Goal: Communication & Community: Answer question/provide support

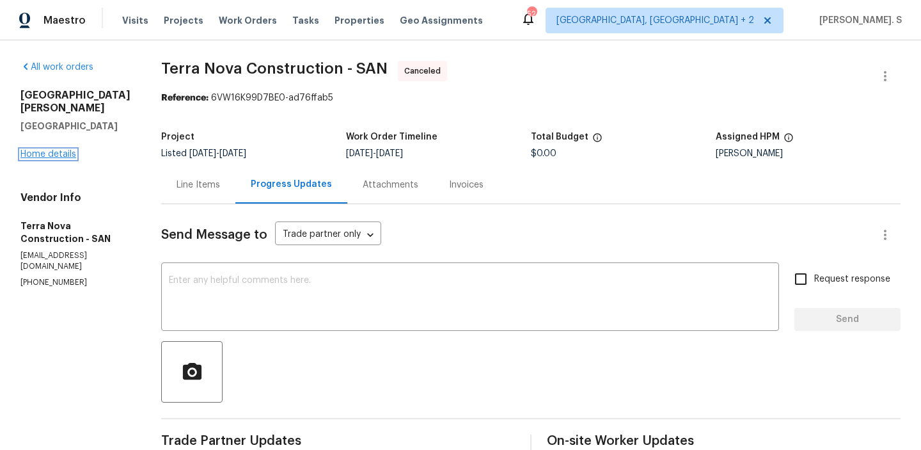
click at [40, 150] on link "Home details" at bounding box center [48, 154] width 56 height 9
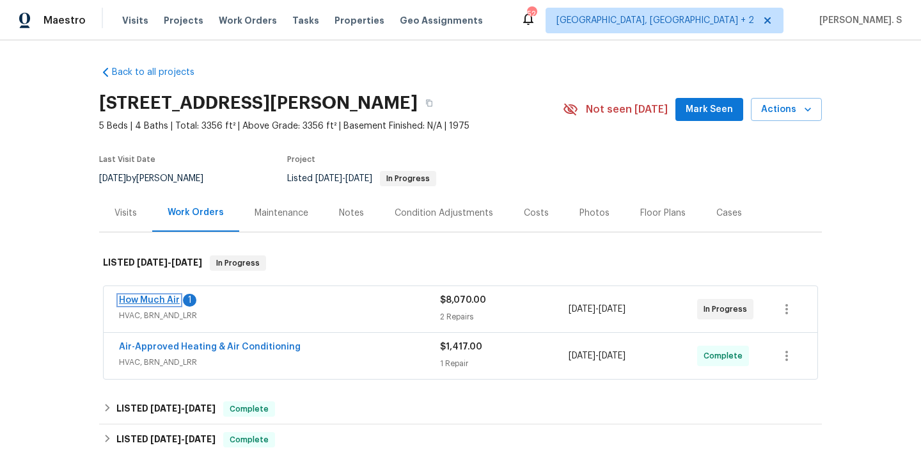
click at [154, 297] on link "How Much Air" at bounding box center [149, 299] width 61 height 9
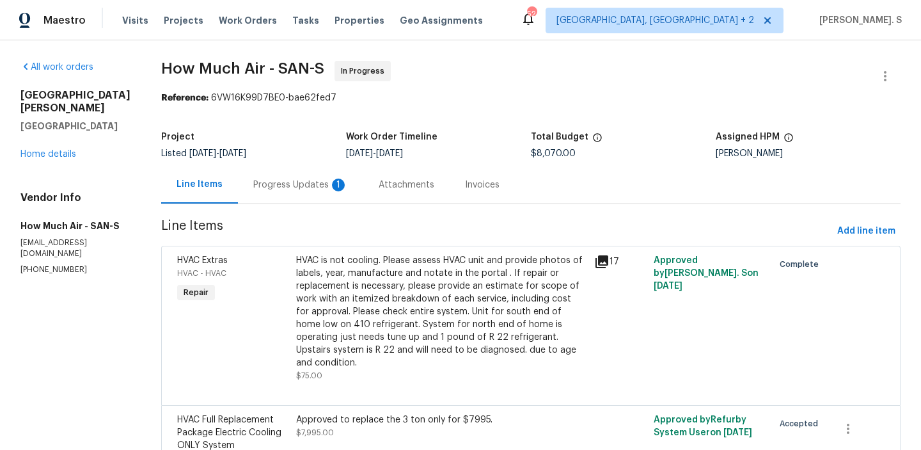
click at [294, 178] on div "Progress Updates 1" at bounding box center [300, 184] width 95 height 13
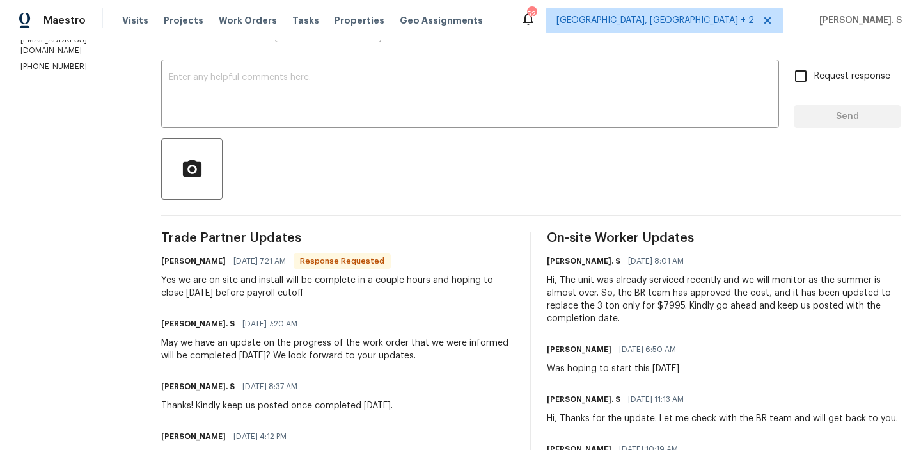
scroll to position [211, 0]
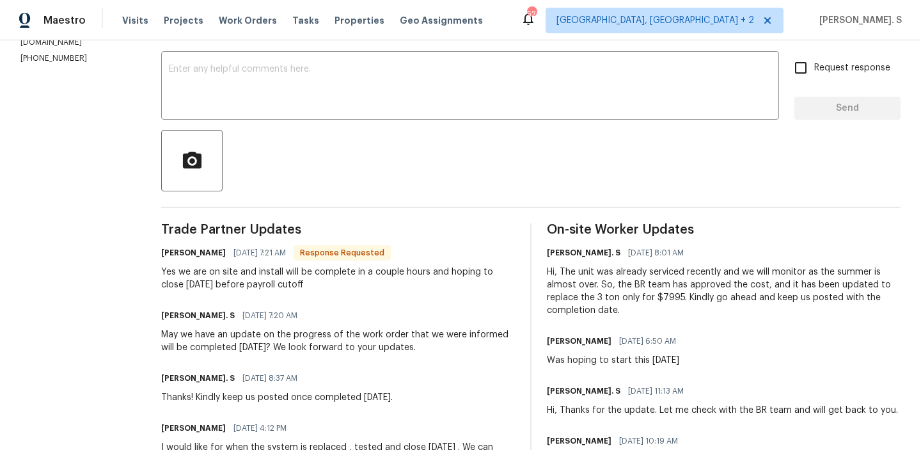
click at [237, 285] on div "Yes we are on site and install will be complete in a couple hours and hoping to…" at bounding box center [338, 278] width 354 height 26
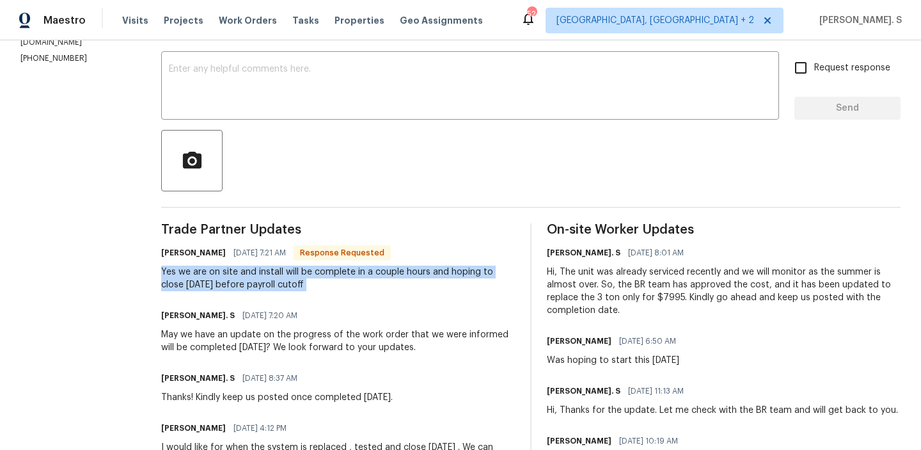
click at [237, 285] on div "Yes we are on site and install will be complete in a couple hours and hoping to…" at bounding box center [338, 278] width 354 height 26
copy div "Yes we are on site and install will be complete in a couple hours and hoping to…"
click at [263, 97] on textarea at bounding box center [470, 87] width 602 height 45
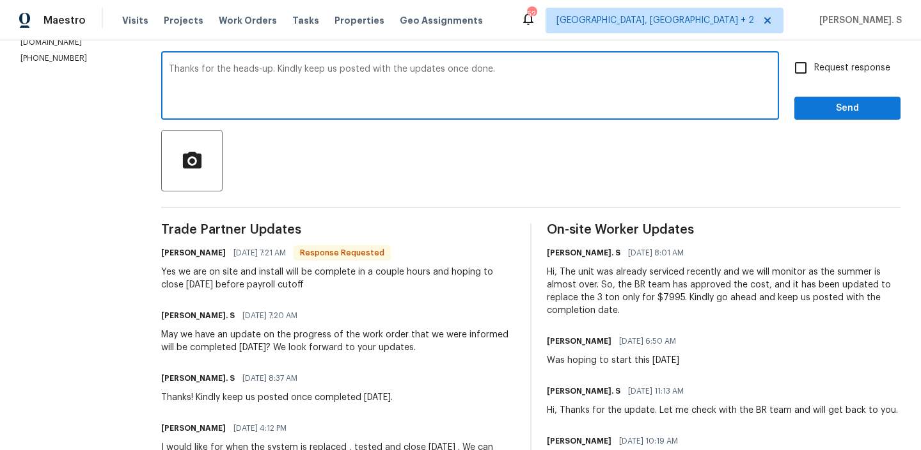
type textarea "Thanks for the heads-up. Kindly keep us posted with the updates once done."
click at [204, 281] on div "Yes we are on site and install will be complete in a couple hours and hoping to…" at bounding box center [338, 278] width 354 height 26
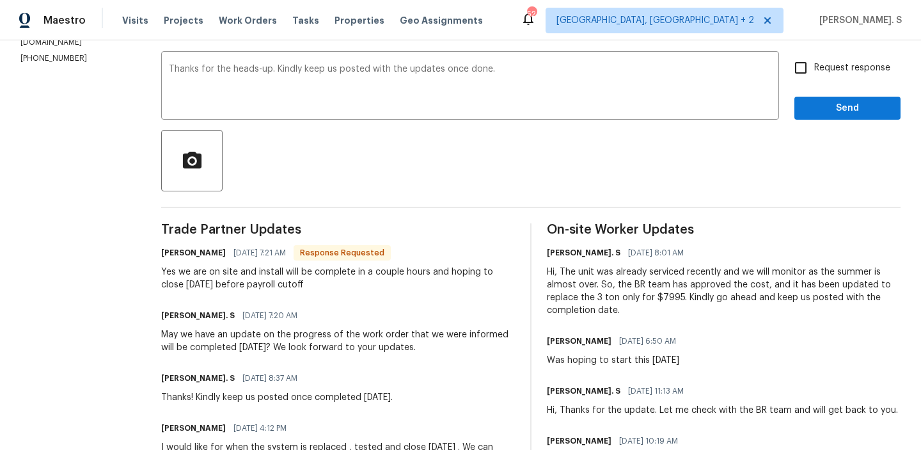
click at [204, 281] on div "Yes we are on site and install will be complete in a couple hours and hoping to…" at bounding box center [338, 278] width 354 height 26
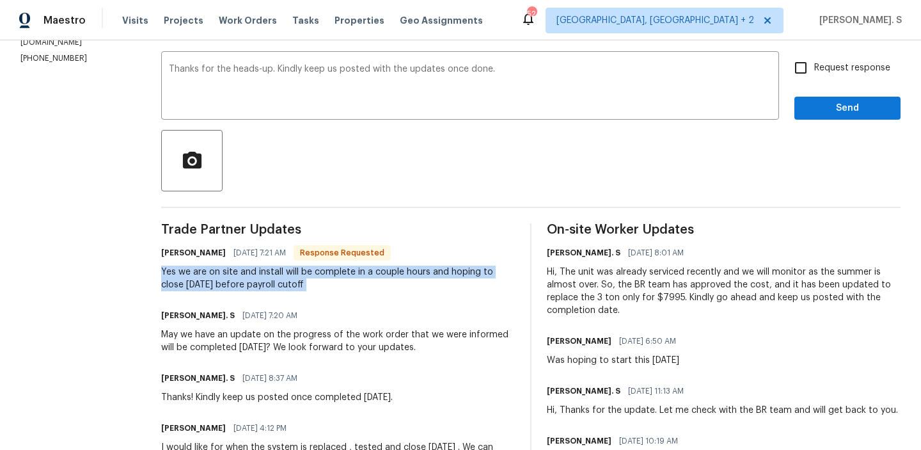
copy div "Yes we are on site and install will be complete in a couple hours and hoping to…"
click at [798, 77] on input "Request response" at bounding box center [800, 67] width 27 height 27
checkbox input "true"
click at [801, 102] on button "Send" at bounding box center [847, 109] width 106 height 24
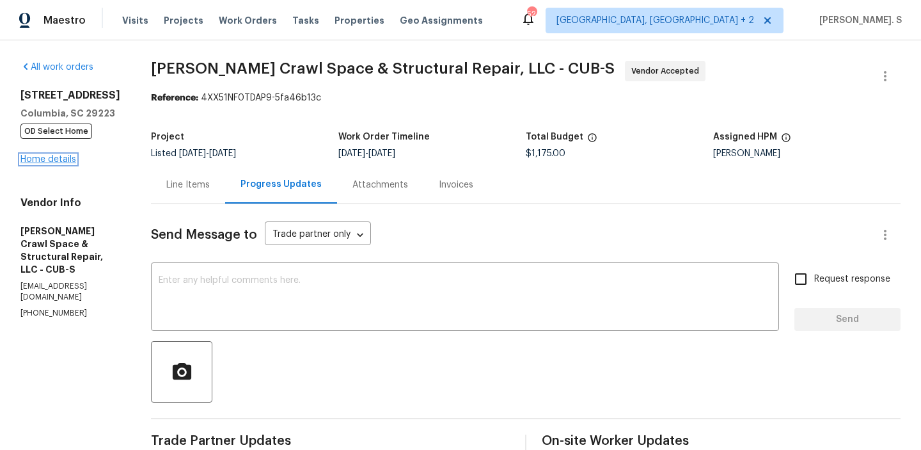
click at [57, 157] on link "Home details" at bounding box center [48, 159] width 56 height 9
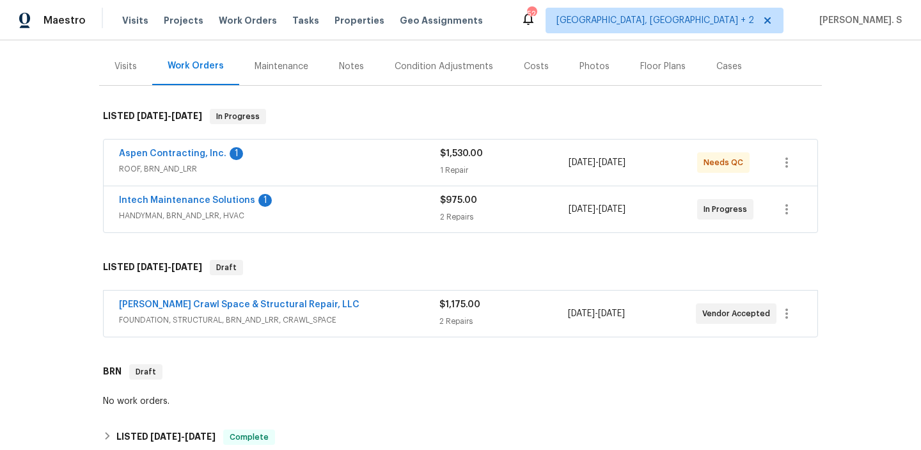
scroll to position [242, 0]
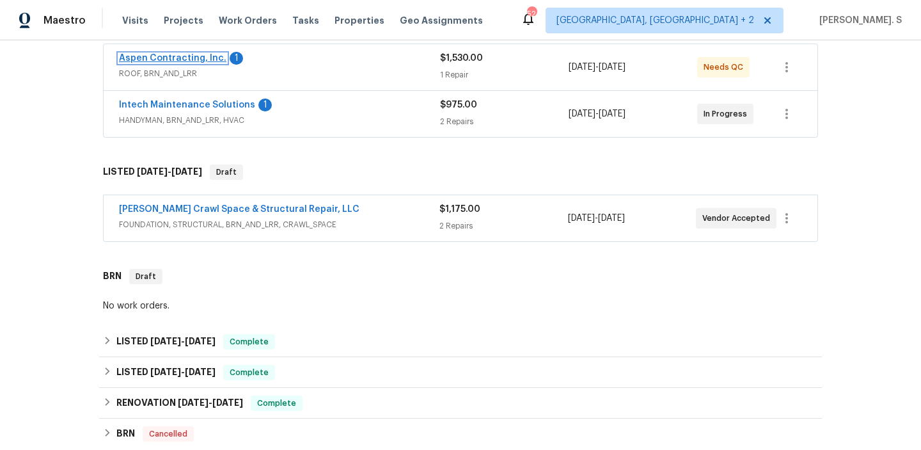
click at [193, 58] on link "Aspen Contracting, Inc." at bounding box center [172, 58] width 107 height 9
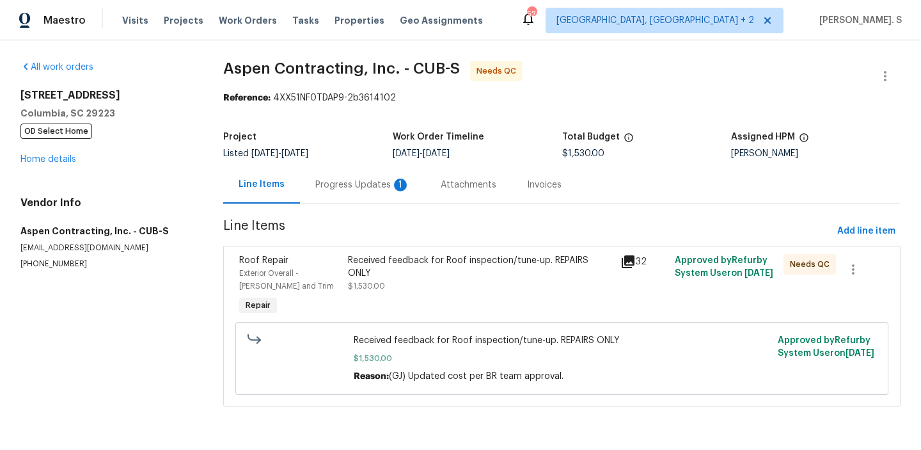
click at [369, 186] on div "Progress Updates 1" at bounding box center [362, 184] width 95 height 13
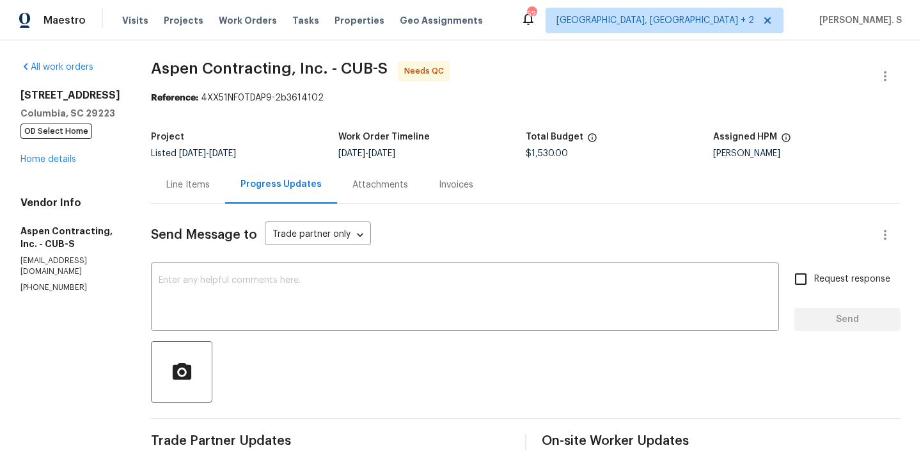
click at [202, 175] on div "Line Items" at bounding box center [188, 185] width 74 height 38
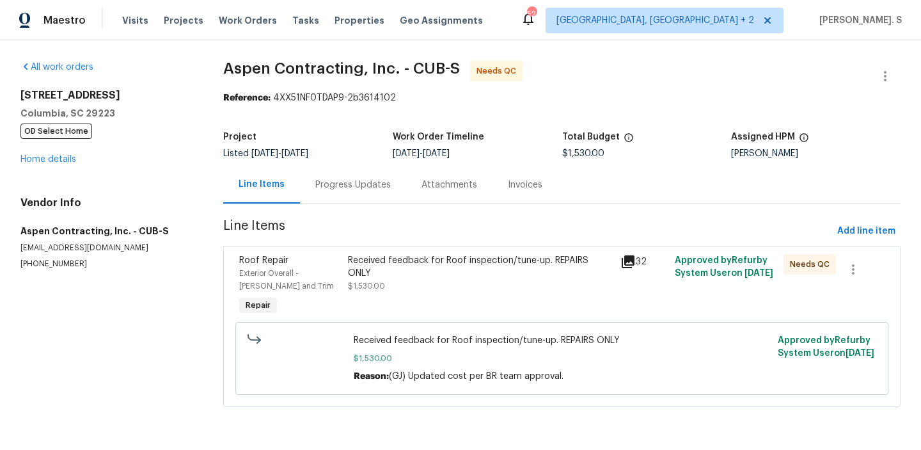
click at [420, 264] on div "Received feedback for Roof inspection/tune-up. REPAIRS ONLY" at bounding box center [480, 267] width 264 height 26
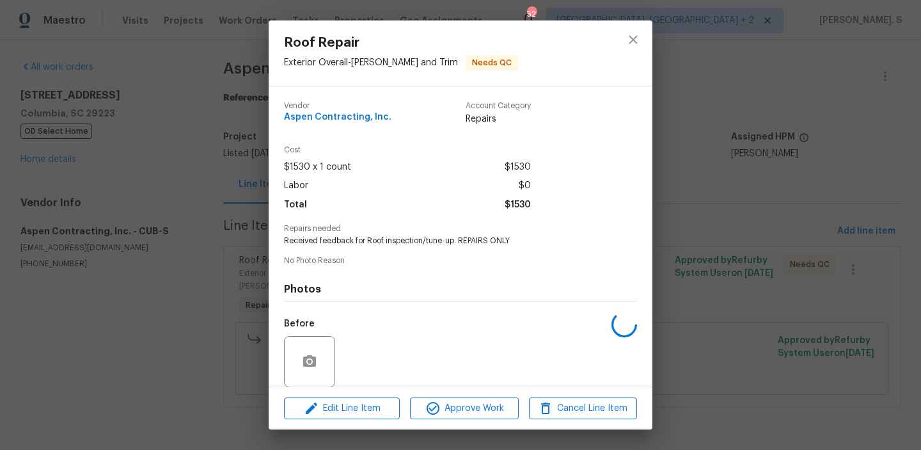
click at [420, 264] on span "No Photo Reason" at bounding box center [460, 260] width 353 height 8
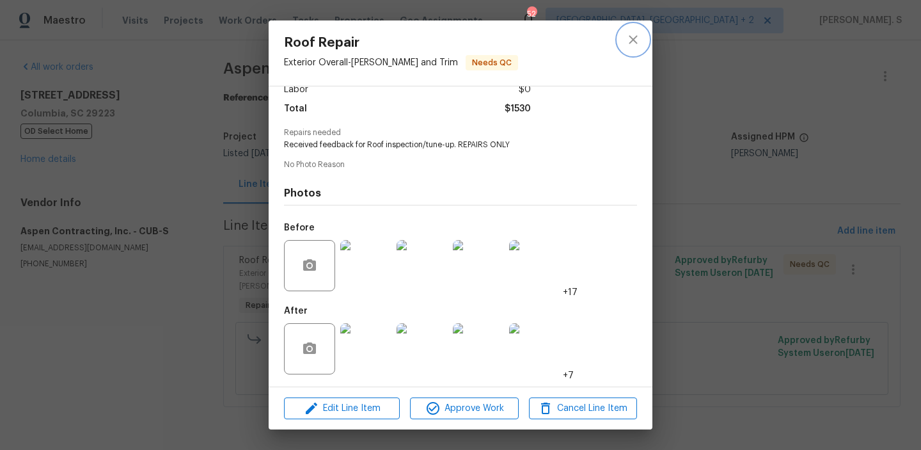
click at [635, 33] on icon "close" at bounding box center [632, 39] width 15 height 15
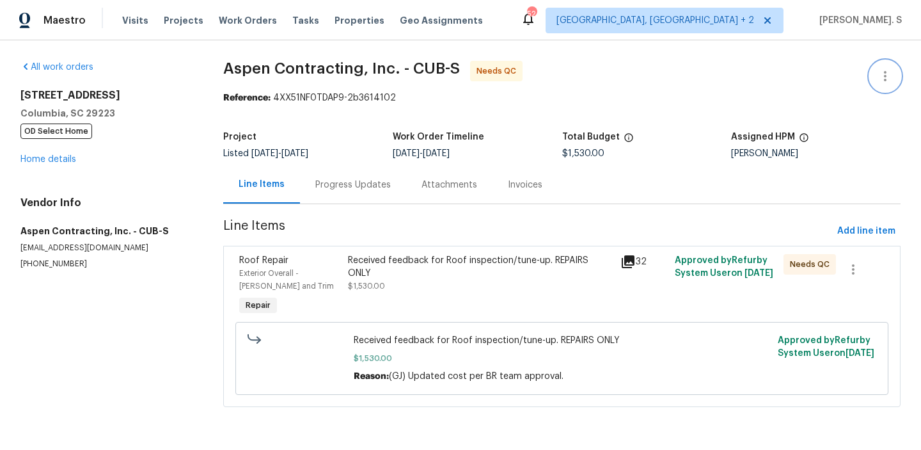
click at [870, 80] on button "button" at bounding box center [885, 76] width 31 height 31
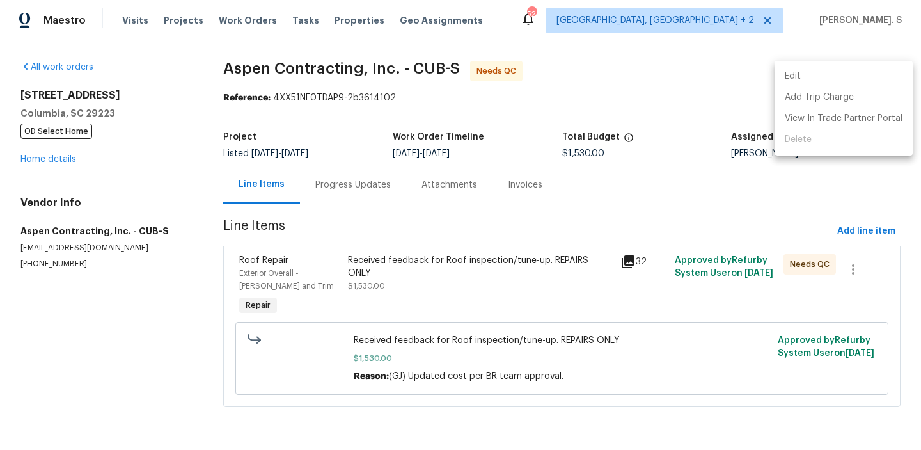
click at [813, 75] on li "Edit" at bounding box center [843, 76] width 138 height 21
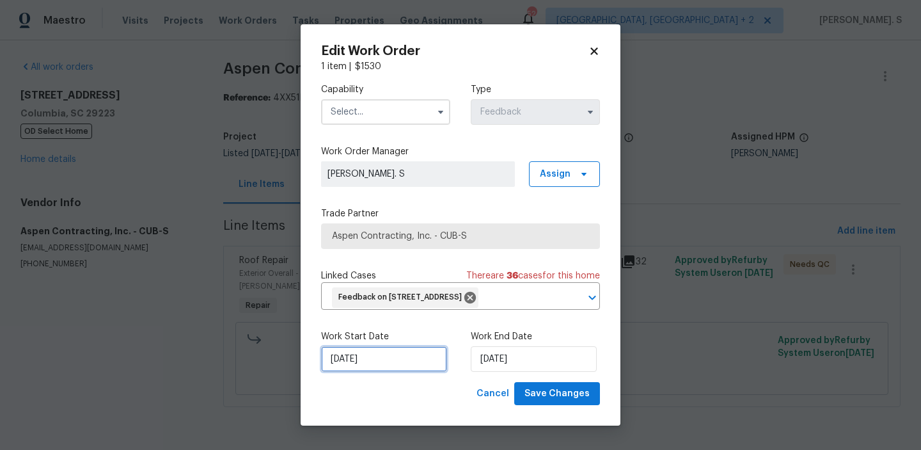
click at [358, 372] on input "8/12/2025" at bounding box center [384, 359] width 126 height 26
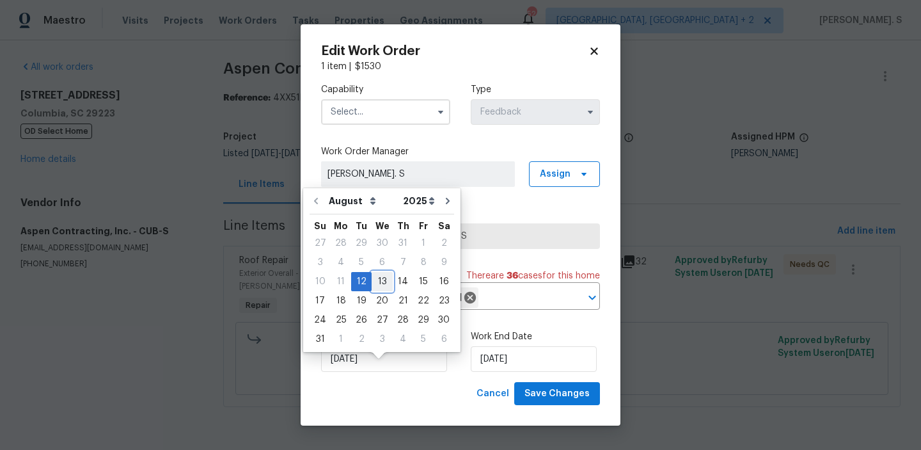
click at [377, 278] on div "13" at bounding box center [382, 281] width 21 height 18
type input "8/13/2025"
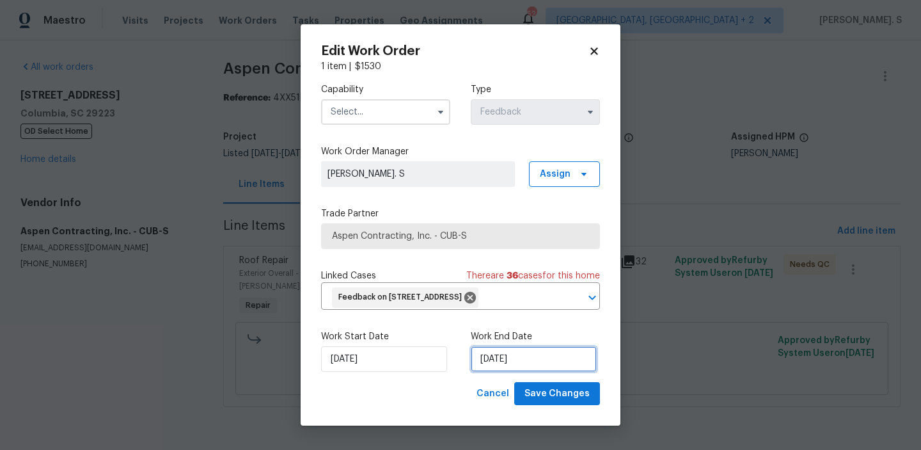
click at [496, 372] on input "8/14/2025" at bounding box center [534, 359] width 126 height 26
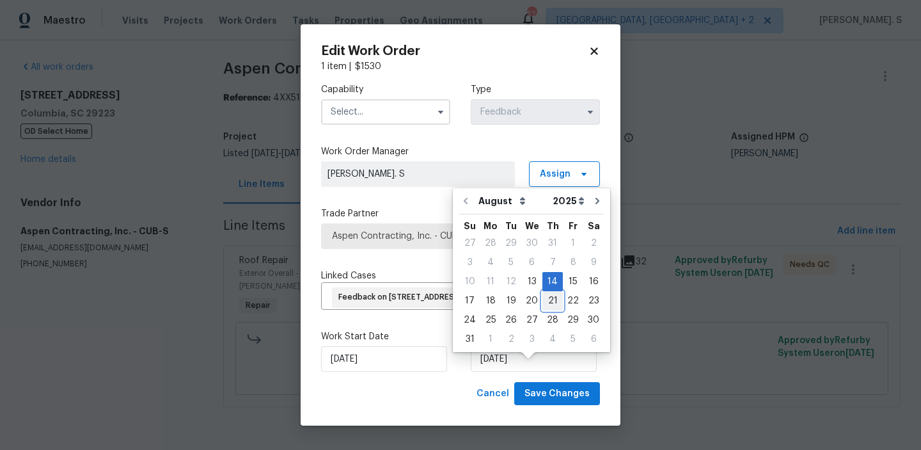
click at [544, 299] on div "21" at bounding box center [552, 301] width 20 height 18
type input "[DATE]"
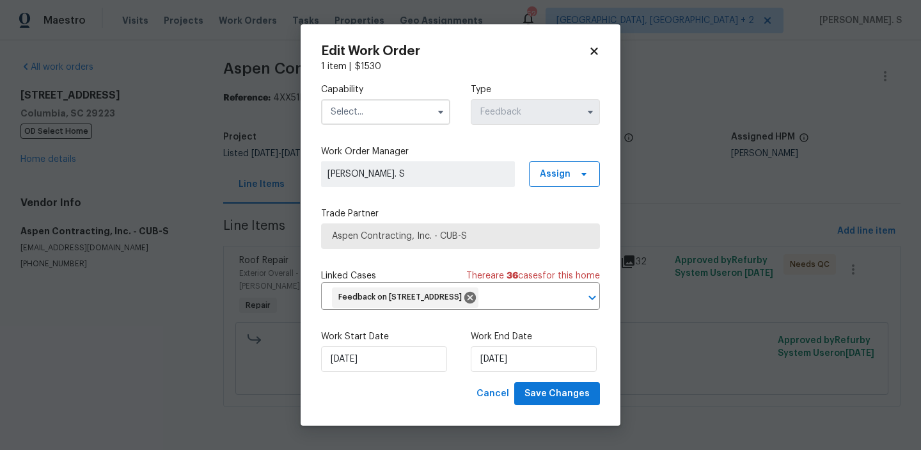
click at [422, 99] on input "text" at bounding box center [385, 112] width 129 height 26
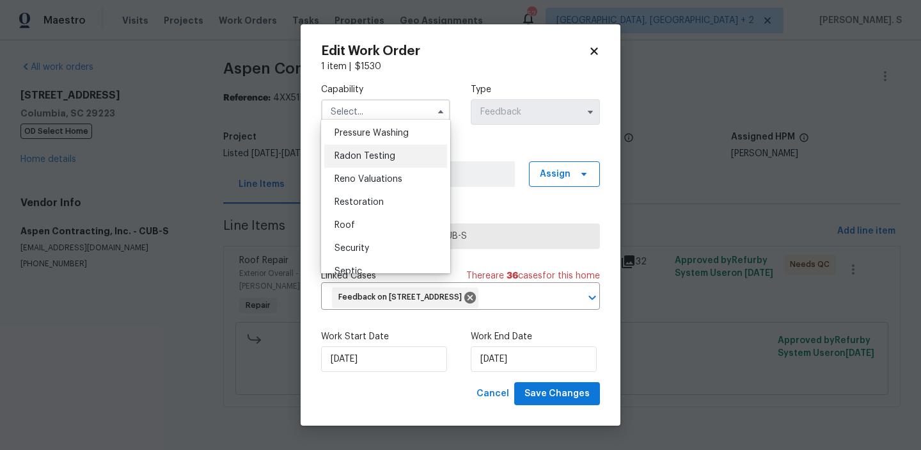
scroll to position [1233, 0]
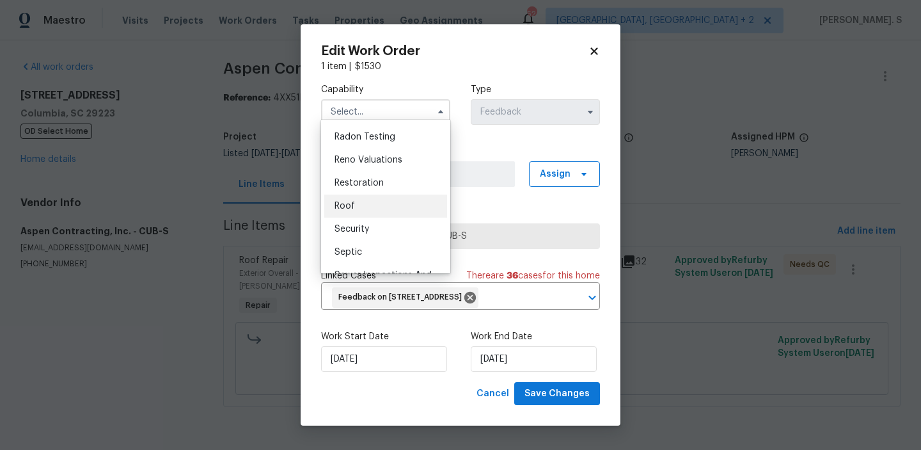
click at [379, 203] on div "Roof" at bounding box center [385, 205] width 123 height 23
type input "Roof"
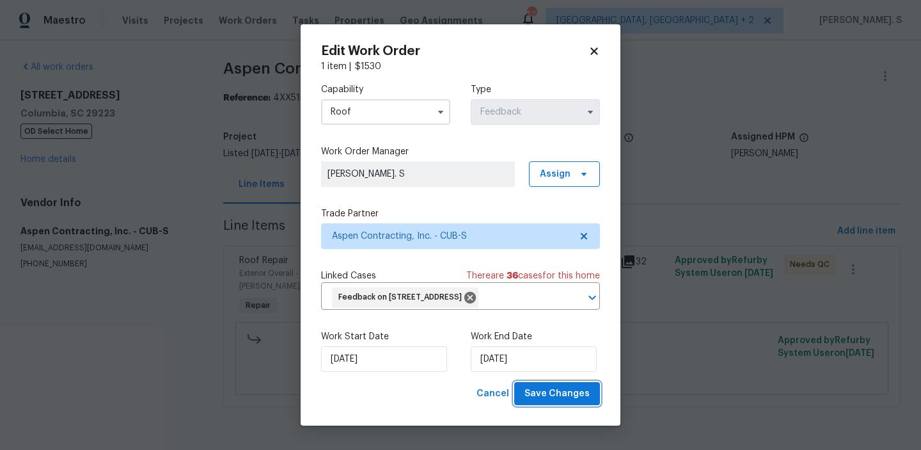
click at [552, 402] on span "Save Changes" at bounding box center [556, 394] width 65 height 16
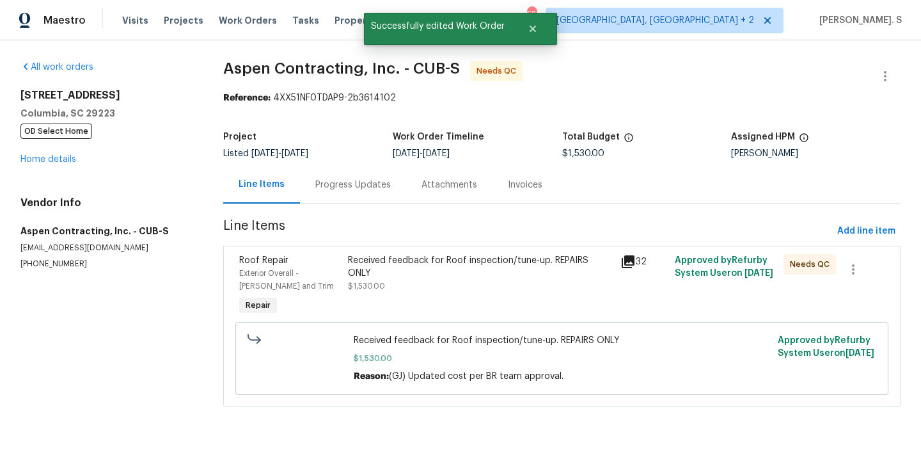
click at [582, 306] on div "Received feedback for Roof inspection/tune-up. REPAIRS ONLY $1,530.00" at bounding box center [480, 286] width 272 height 72
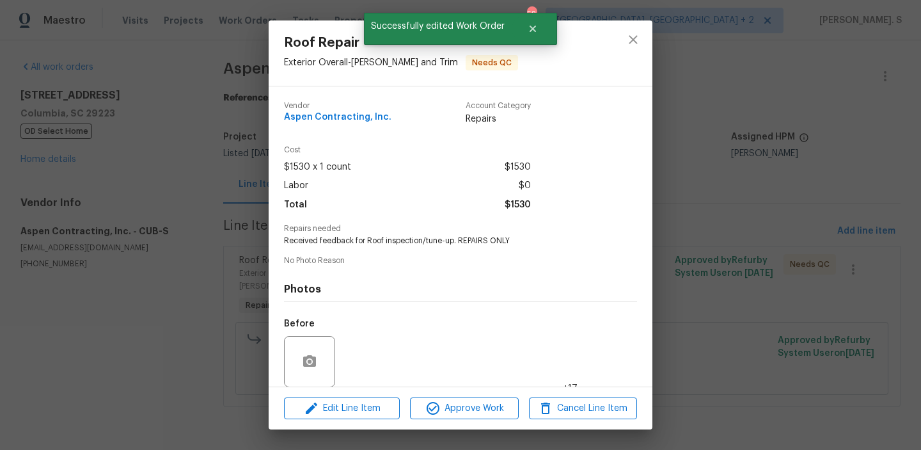
scroll to position [96, 0]
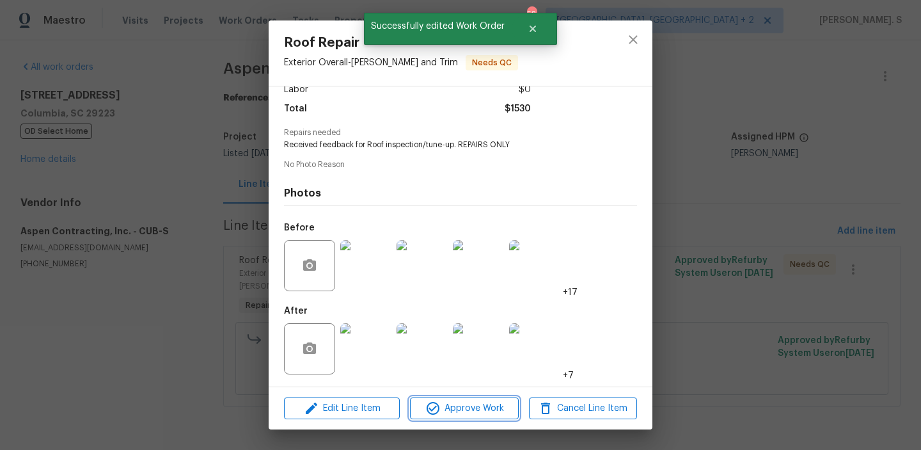
click at [490, 403] on span "Approve Work" at bounding box center [464, 408] width 100 height 16
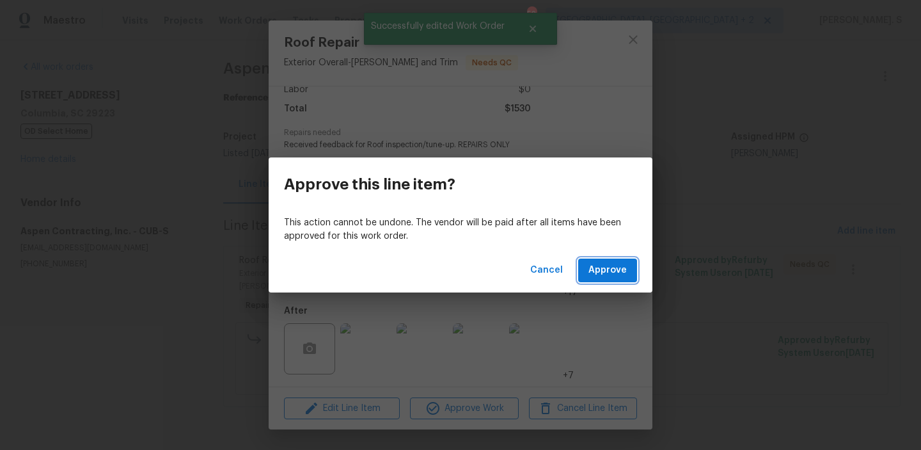
click at [617, 272] on span "Approve" at bounding box center [607, 270] width 38 height 16
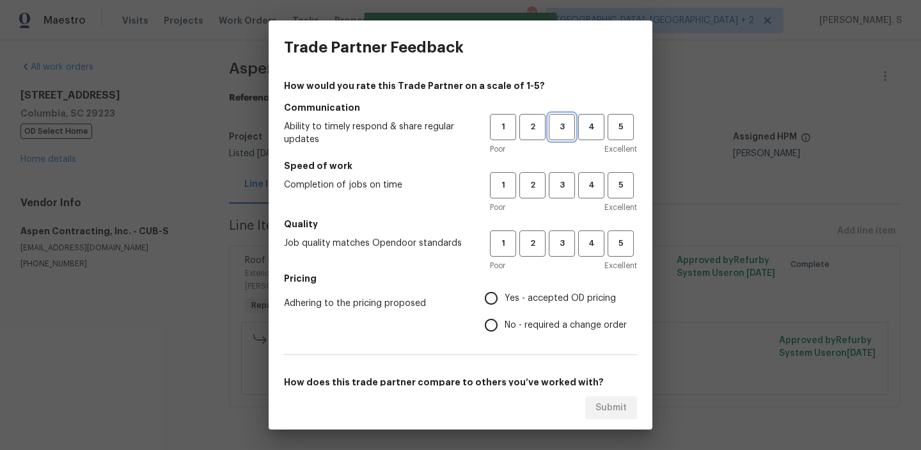
click at [569, 127] on span "3" at bounding box center [562, 127] width 24 height 15
click at [560, 172] on button "3" at bounding box center [562, 185] width 26 height 26
click at [556, 255] on button "3" at bounding box center [562, 243] width 26 height 26
click at [540, 311] on label "No - required a change order" at bounding box center [552, 324] width 149 height 27
click at [505, 311] on input "No - required a change order" at bounding box center [491, 324] width 27 height 27
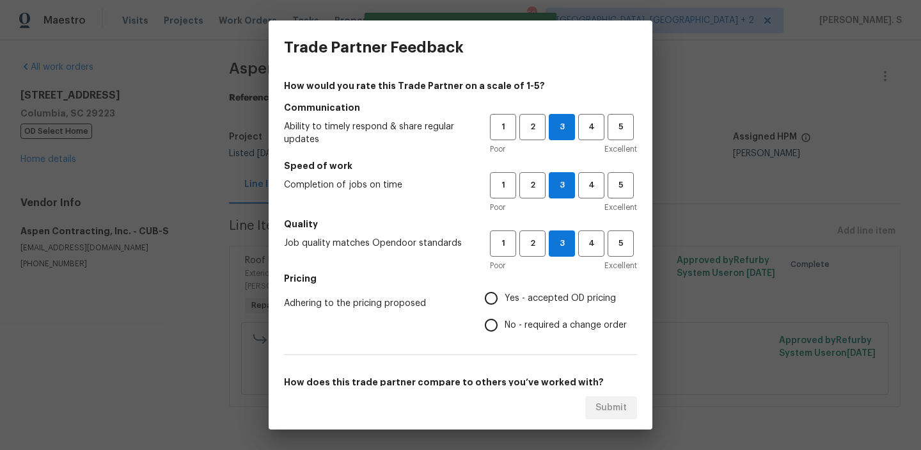
radio input "true"
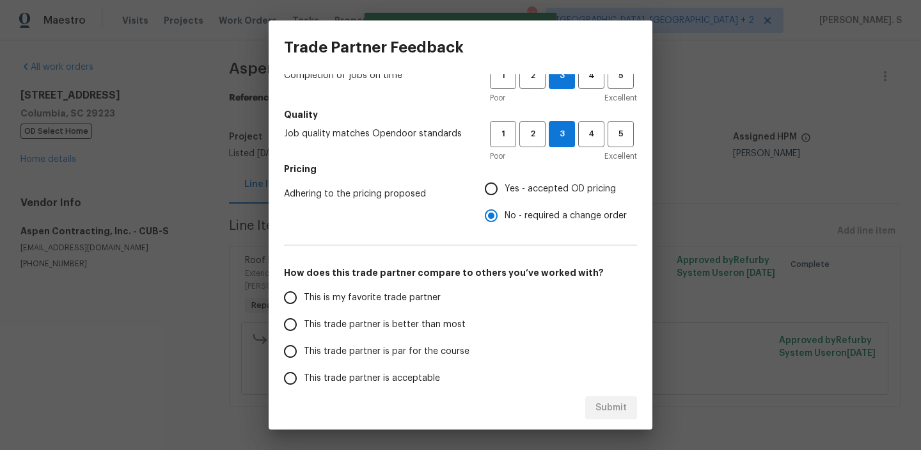
scroll to position [120, 0]
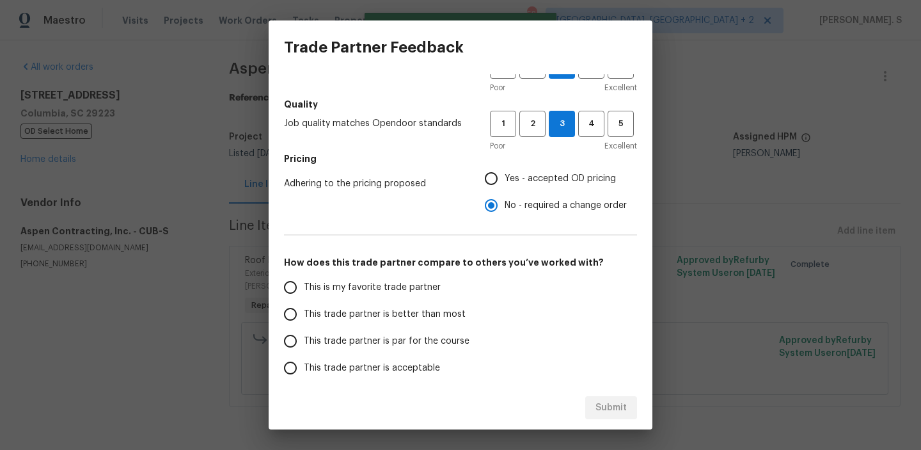
click at [415, 304] on label "This trade partner is better than most" at bounding box center [378, 314] width 202 height 27
click at [304, 304] on input "This trade partner is better than most" at bounding box center [290, 314] width 27 height 27
click at [603, 404] on span "Submit" at bounding box center [610, 408] width 31 height 16
radio input "true"
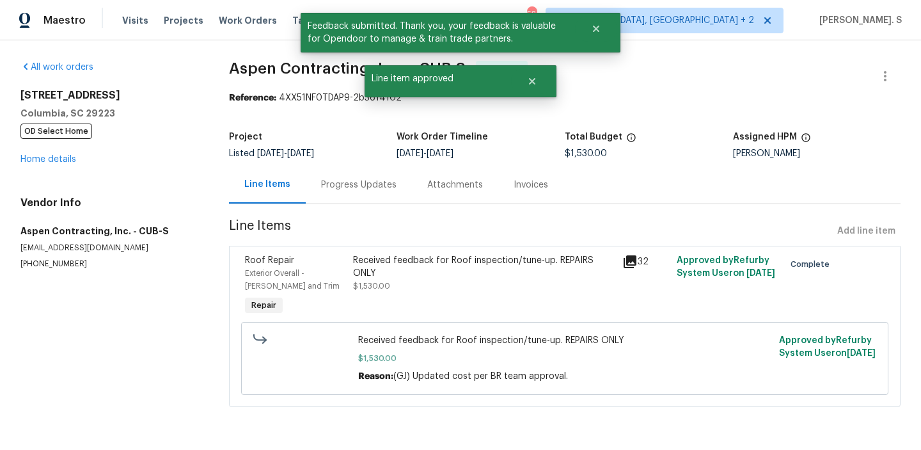
click at [358, 183] on div "Progress Updates" at bounding box center [358, 184] width 75 height 13
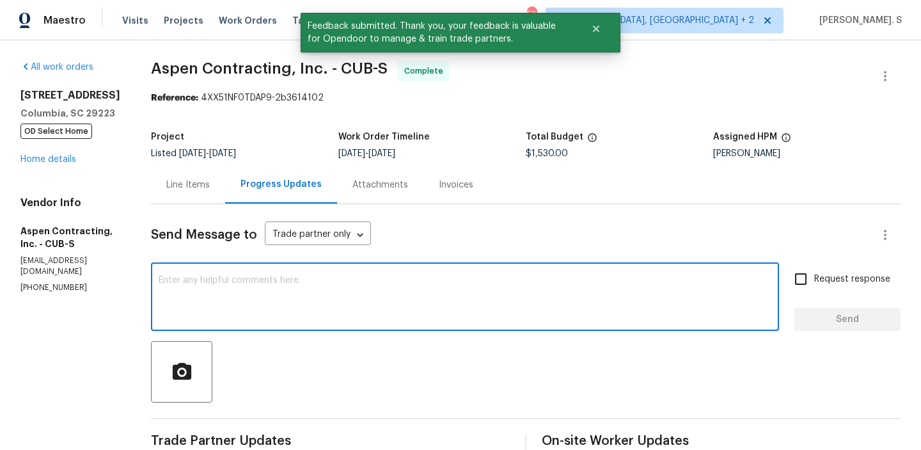
click at [355, 285] on textarea at bounding box center [465, 298] width 613 height 45
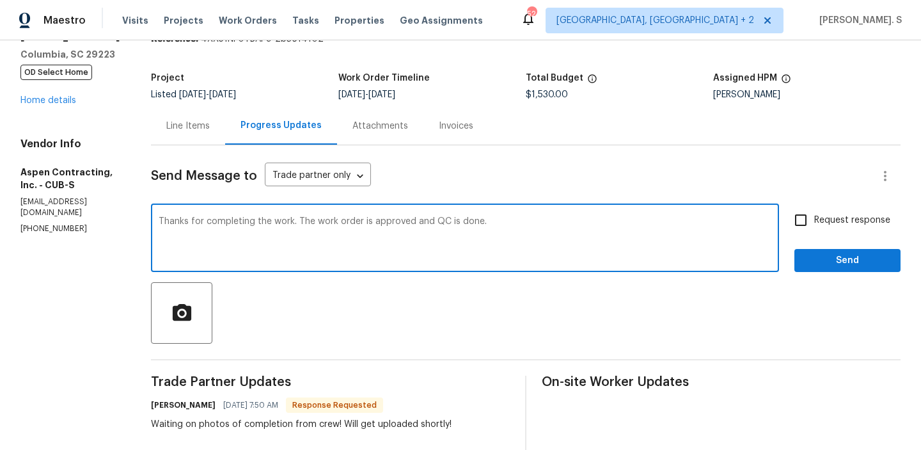
scroll to position [144, 0]
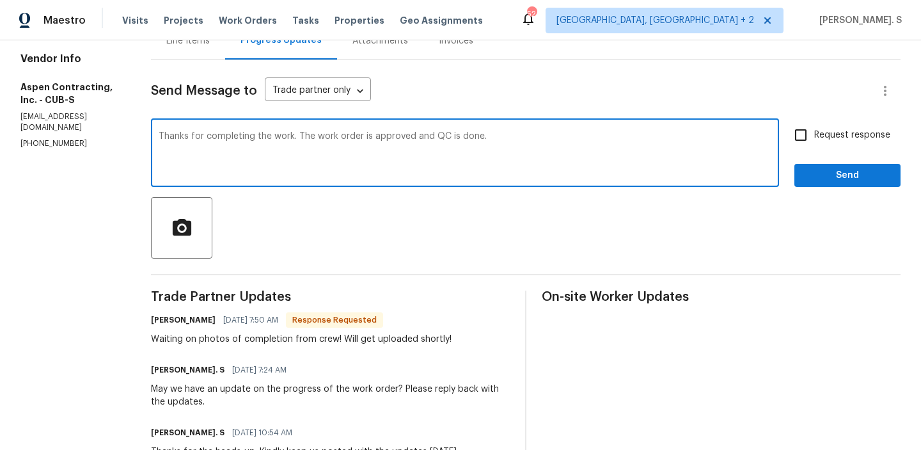
type textarea "Thanks for completing the work. The work order is approved and QC is done."
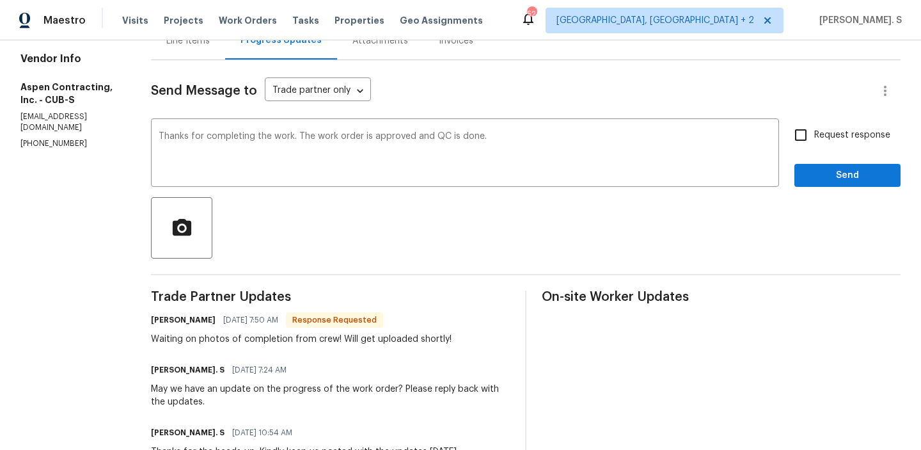
copy div
click at [327, 336] on div "Waiting on photos of completion from crew! Will get uploaded shortly!" at bounding box center [301, 339] width 301 height 13
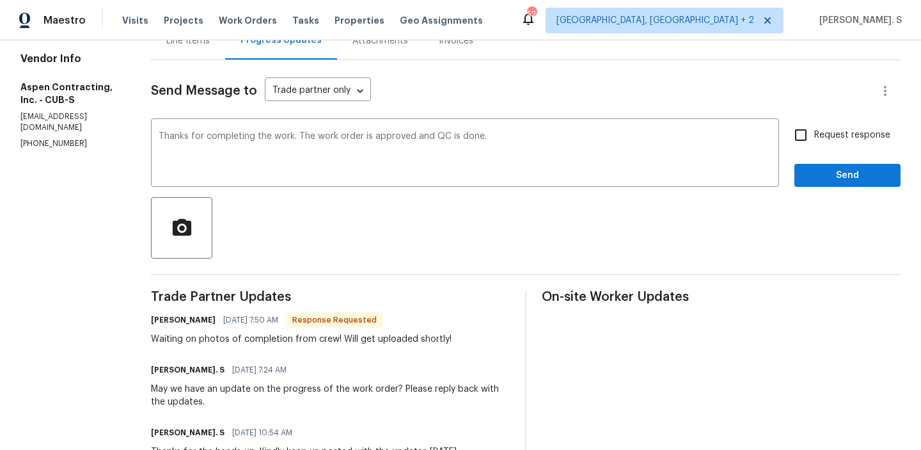
click at [327, 338] on div "Waiting on photos of completion from crew! Will get uploaded shortly!" at bounding box center [301, 339] width 301 height 13
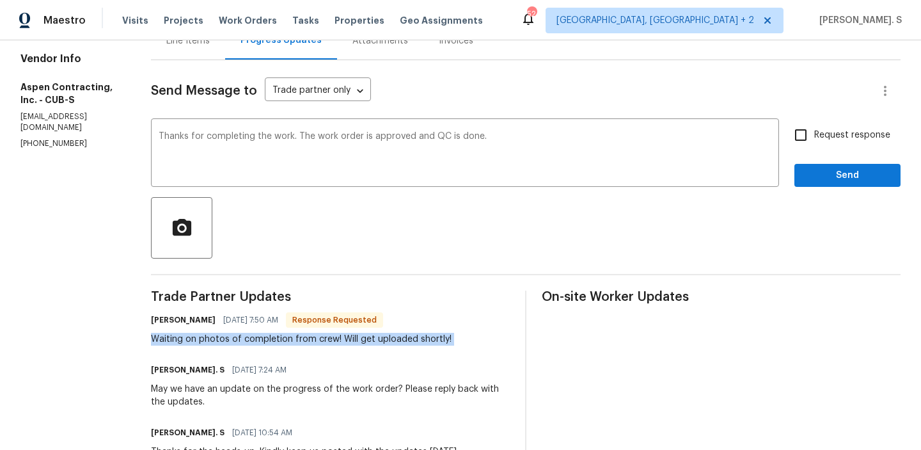
click at [327, 338] on div "Waiting on photos of completion from crew! Will get uploaded shortly!" at bounding box center [301, 339] width 301 height 13
copy div "Waiting on photos of completion from crew! Will get uploaded shortly!"
click at [815, 137] on span "Request response" at bounding box center [852, 135] width 76 height 13
click at [814, 137] on input "Request response" at bounding box center [800, 134] width 27 height 27
checkbox input "true"
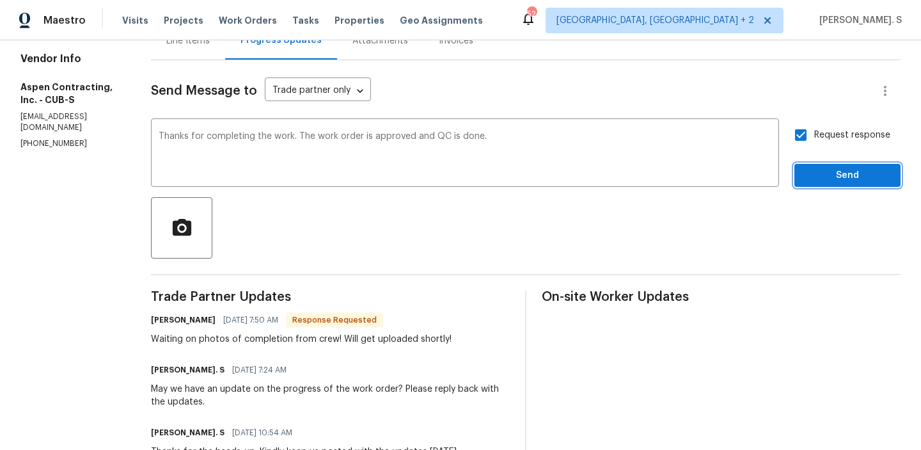
click at [813, 185] on button "Send" at bounding box center [847, 176] width 106 height 24
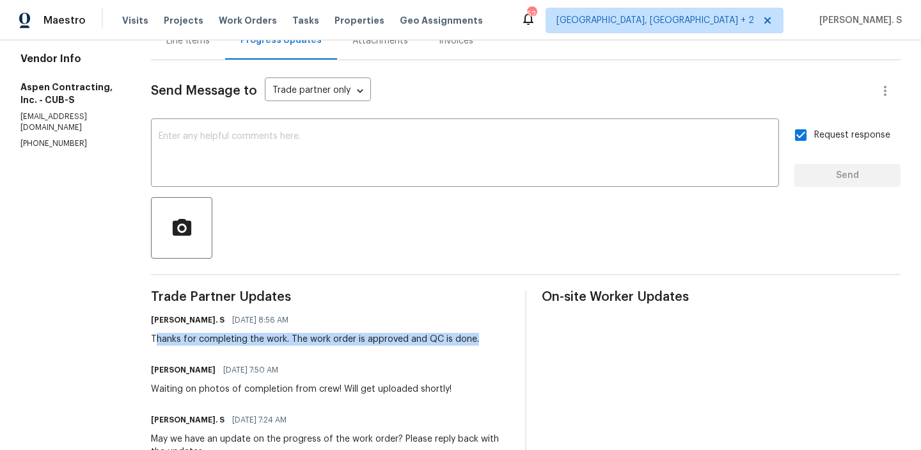
drag, startPoint x: 162, startPoint y: 338, endPoint x: 501, endPoint y: 338, distance: 338.9
click at [501, 338] on div "Glory Joyce. S 08/21/2025 8:56 AM Thanks for completing the work. The work orde…" at bounding box center [330, 328] width 359 height 35
copy div "hanks for completing the work. The work order is approved and QC is done."
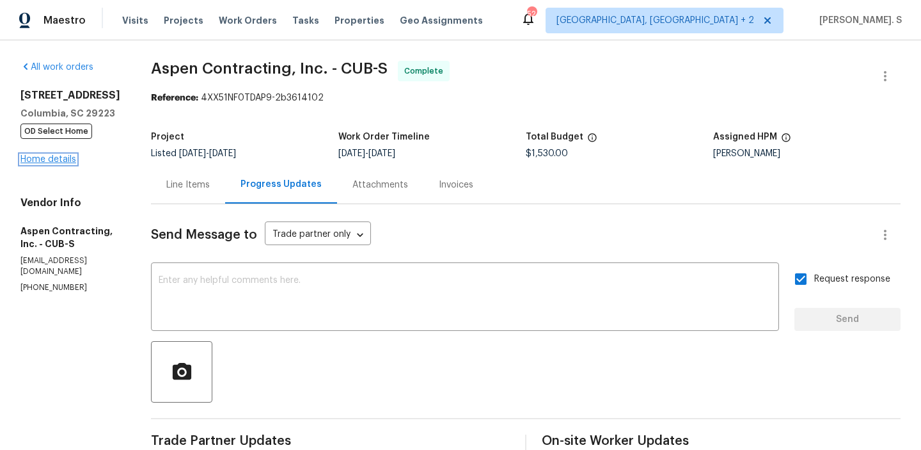
click at [62, 162] on link "Home details" at bounding box center [48, 159] width 56 height 9
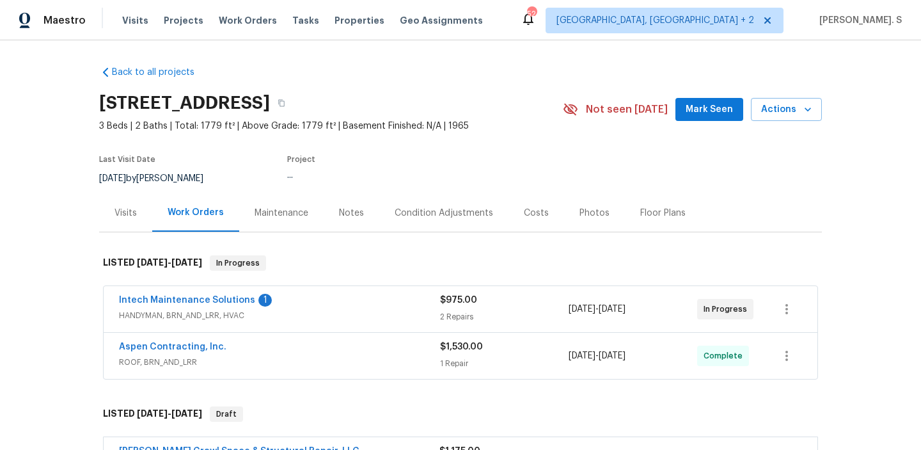
click at [157, 294] on span "Intech Maintenance Solutions" at bounding box center [187, 300] width 136 height 13
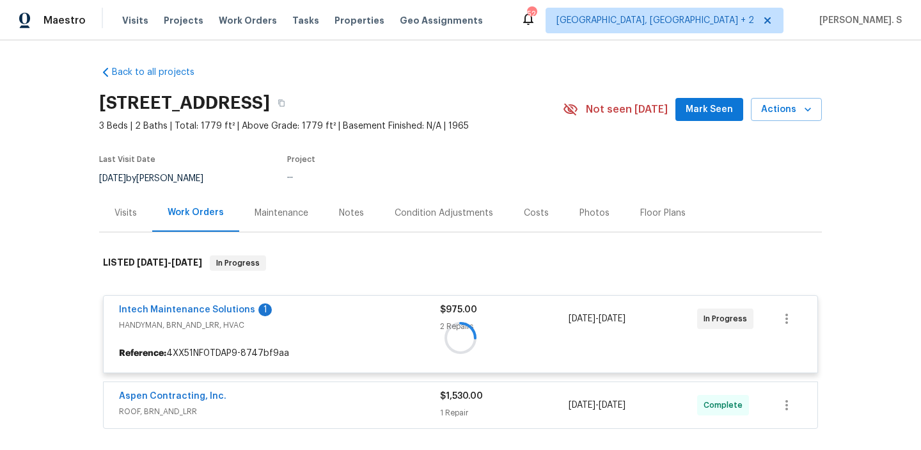
click at [161, 307] on div at bounding box center [460, 337] width 723 height 190
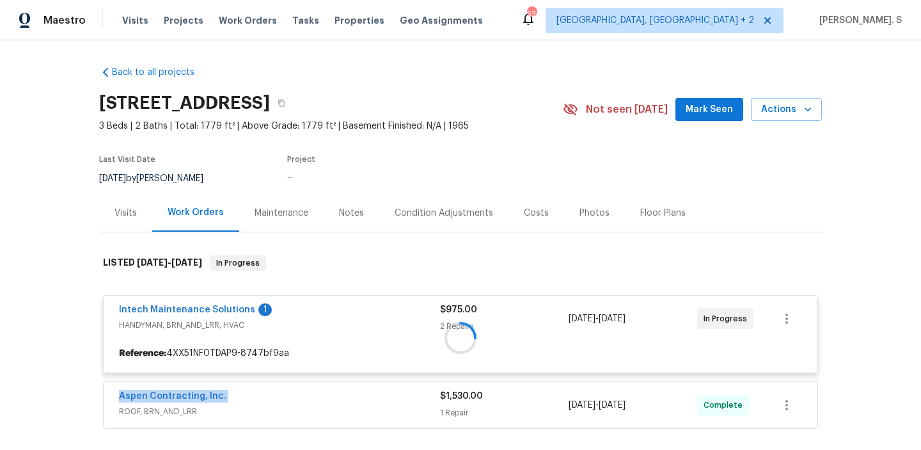
click at [161, 307] on div at bounding box center [460, 337] width 723 height 190
click at [176, 308] on div at bounding box center [460, 337] width 723 height 190
click at [216, 311] on div at bounding box center [460, 337] width 723 height 190
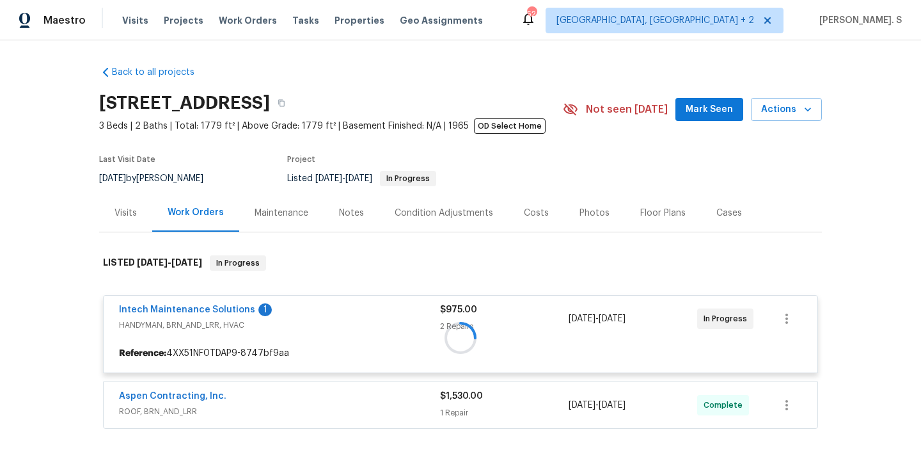
click at [210, 344] on div "Reference: 4XX51NF0TDAP9-8747bf9aa" at bounding box center [461, 352] width 714 height 23
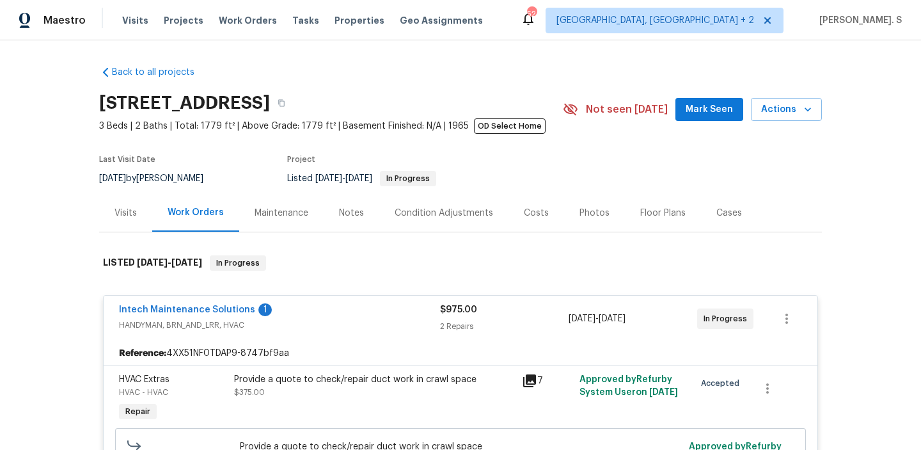
click at [212, 301] on div "Intech Maintenance Solutions 1 HANDYMAN, BRN_AND_LRR, HVAC $975.00 2 Repairs 8/…" at bounding box center [461, 318] width 714 height 46
click at [212, 310] on link "Intech Maintenance Solutions" at bounding box center [187, 309] width 136 height 9
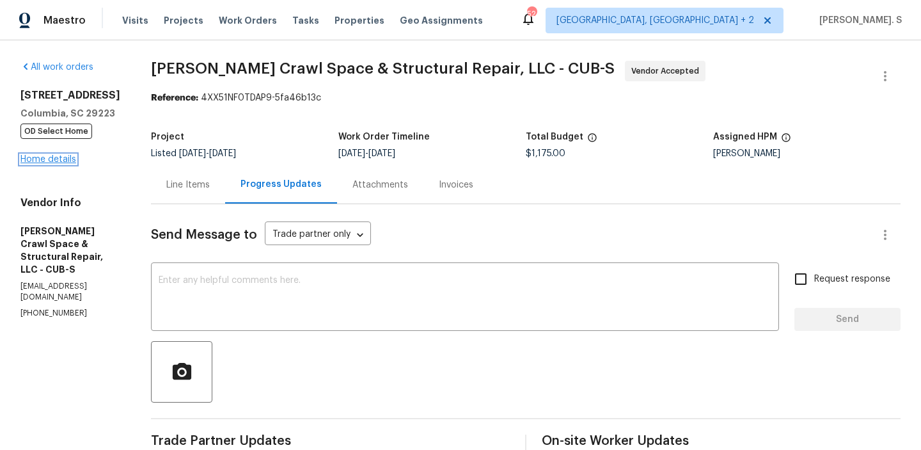
click at [55, 158] on link "Home details" at bounding box center [48, 159] width 56 height 9
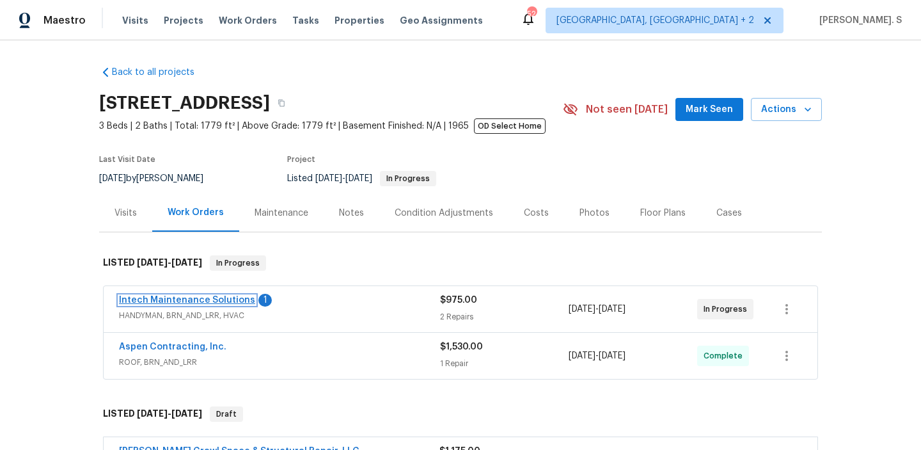
click at [136, 300] on link "Intech Maintenance Solutions" at bounding box center [187, 299] width 136 height 9
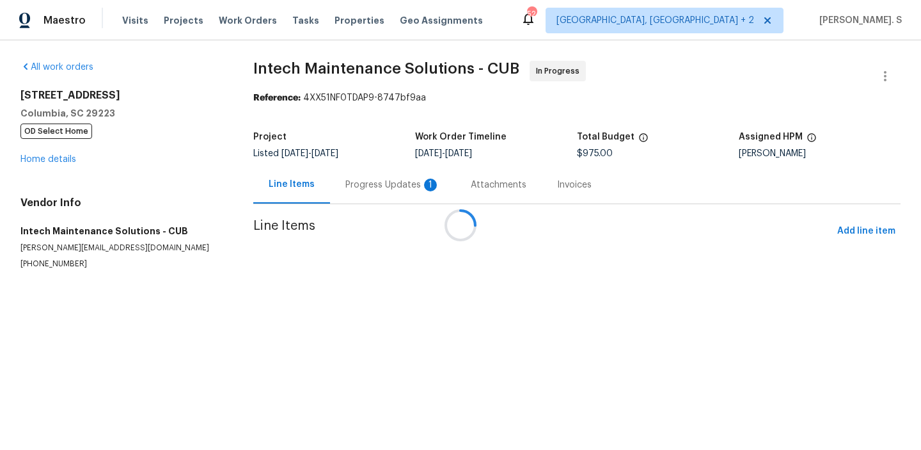
click at [358, 188] on div at bounding box center [460, 225] width 921 height 450
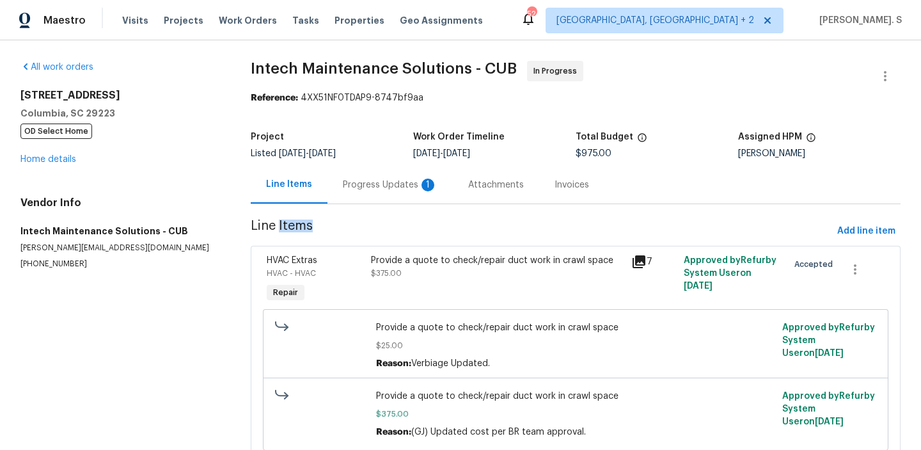
click at [320, 189] on div "Line Items" at bounding box center [289, 185] width 77 height 38
click at [350, 187] on div "Progress Updates 1" at bounding box center [390, 184] width 95 height 13
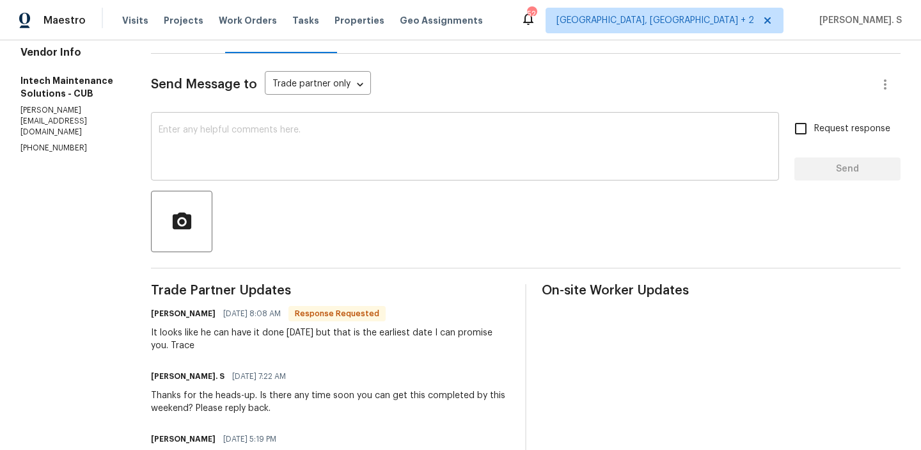
scroll to position [155, 0]
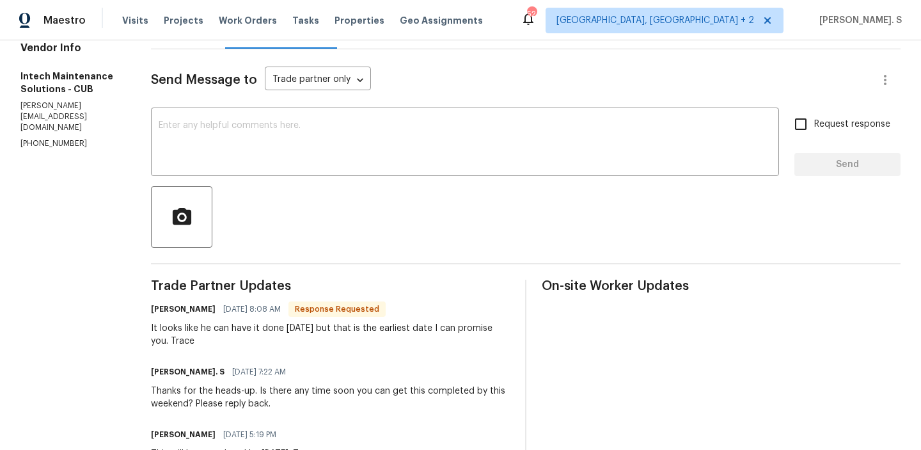
click at [235, 336] on div "It looks like he can have it done on Saturday but that is the earliest date I c…" at bounding box center [330, 335] width 359 height 26
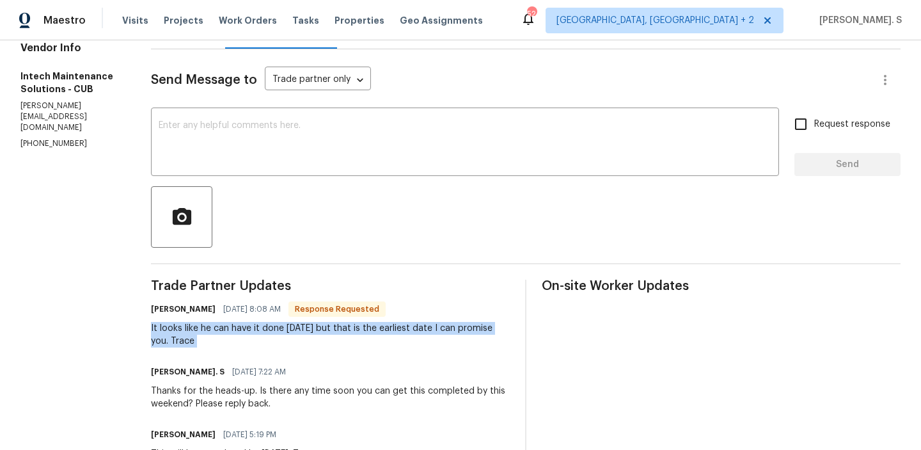
click at [235, 336] on div "It looks like he can have it done on Saturday but that is the earliest date I c…" at bounding box center [330, 335] width 359 height 26
copy div "It looks like he can have it done on Saturday but that is the earliest date I c…"
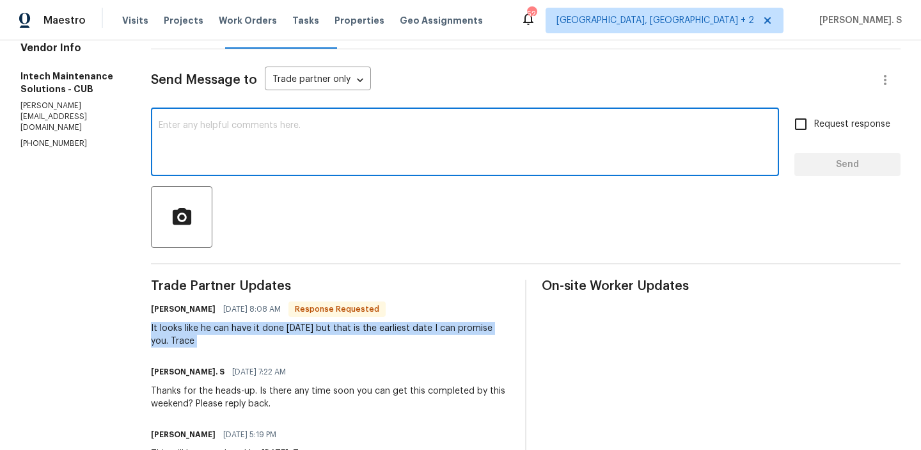
click at [269, 149] on textarea at bounding box center [465, 143] width 613 height 45
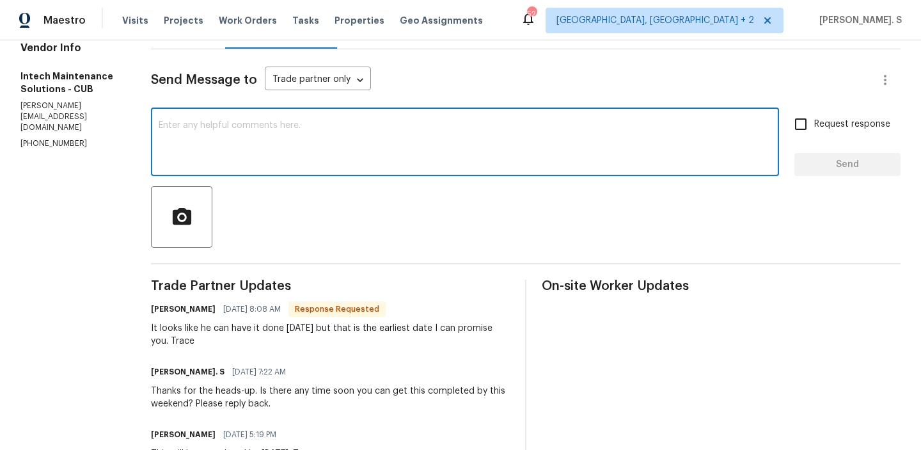
type textarea "T"
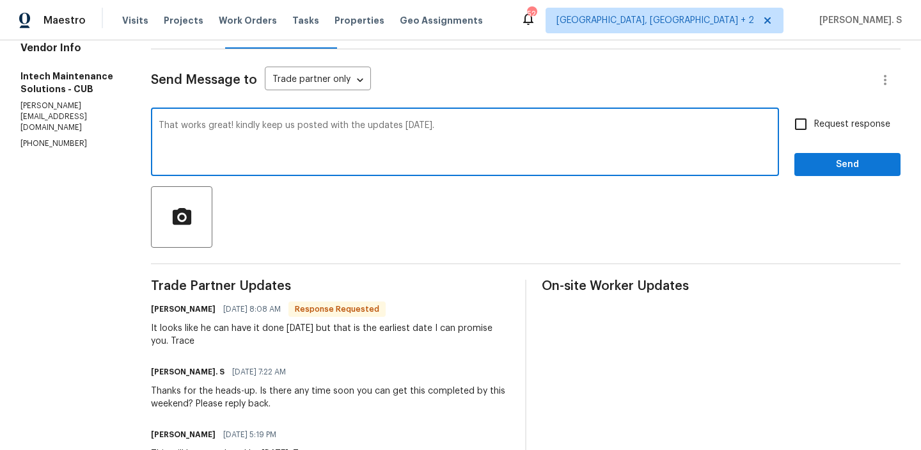
click at [217, 128] on textarea "That works great! kindly keep us posted with the updates on Saturday." at bounding box center [465, 143] width 613 height 45
type textarea "That works great! Kindly keep us posted with the updates on Saturday."
click at [226, 343] on div "It looks like he can have it done on Saturday but that is the earliest date I c…" at bounding box center [330, 335] width 359 height 26
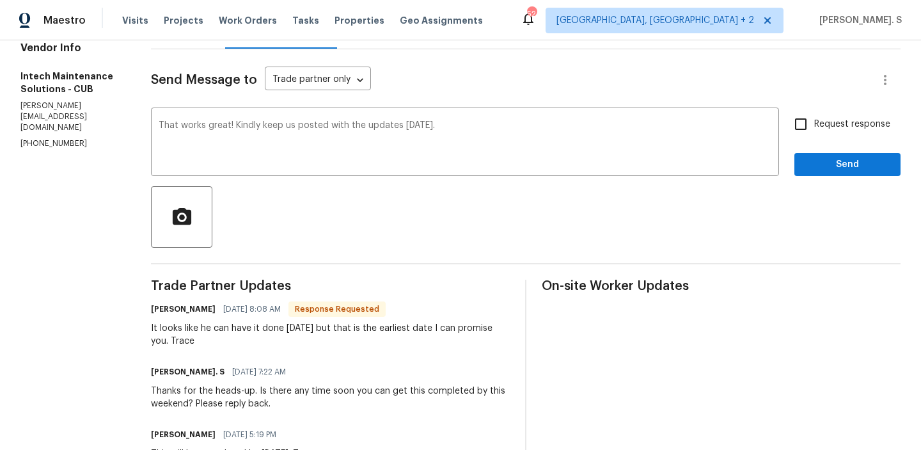
click at [226, 343] on div "It looks like he can have it done on Saturday but that is the earliest date I c…" at bounding box center [330, 335] width 359 height 26
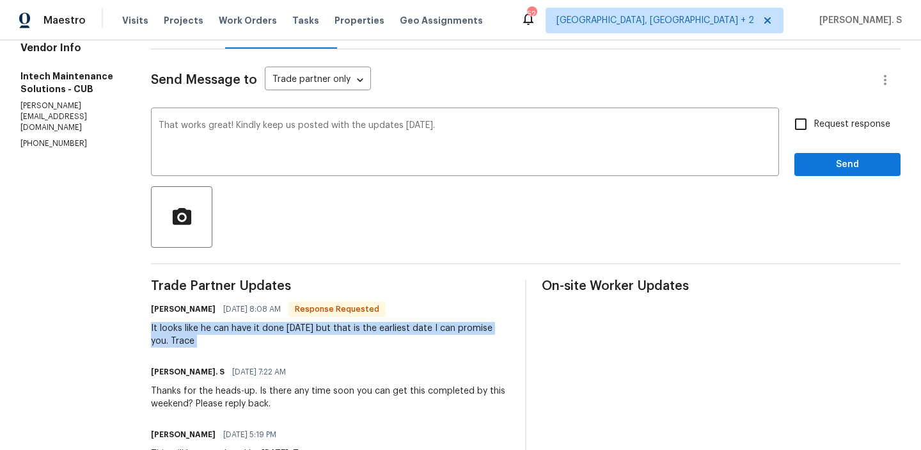
copy div "It looks like he can have it done on Saturday but that is the earliest date I c…"
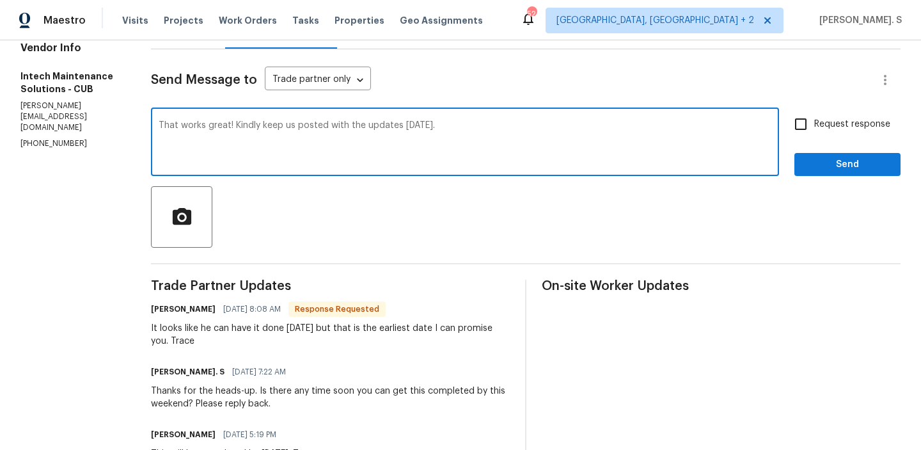
drag, startPoint x: 146, startPoint y: 129, endPoint x: 573, endPoint y: 129, distance: 427.2
click at [573, 129] on textarea "That works great! Kindly keep us posted with the updates on Saturday." at bounding box center [465, 143] width 613 height 45
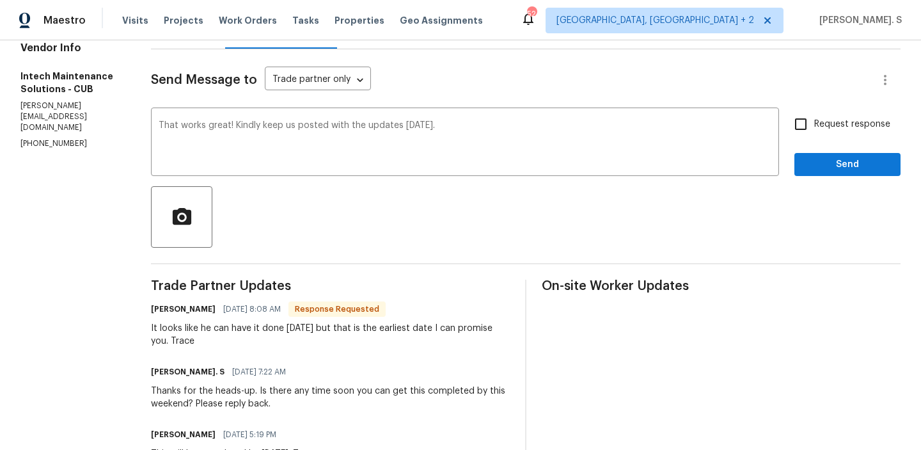
click at [801, 118] on input "Request response" at bounding box center [800, 124] width 27 height 27
checkbox input "true"
click at [807, 164] on span "Send" at bounding box center [847, 165] width 86 height 16
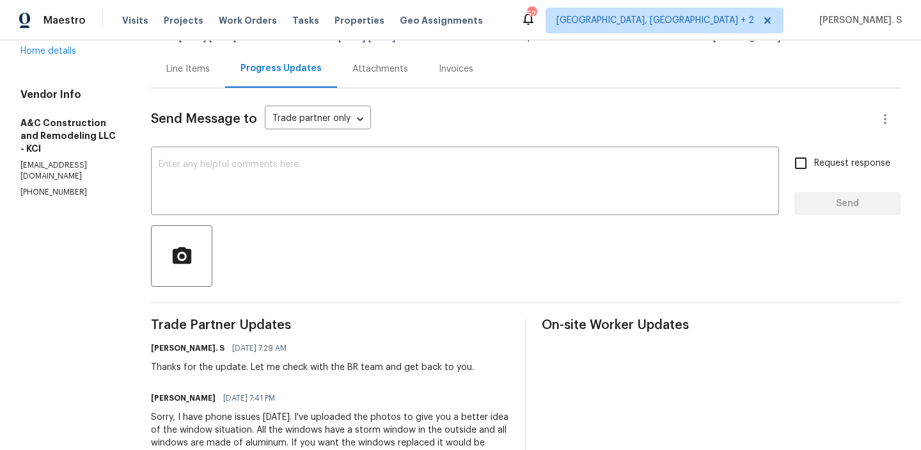
scroll to position [146, 0]
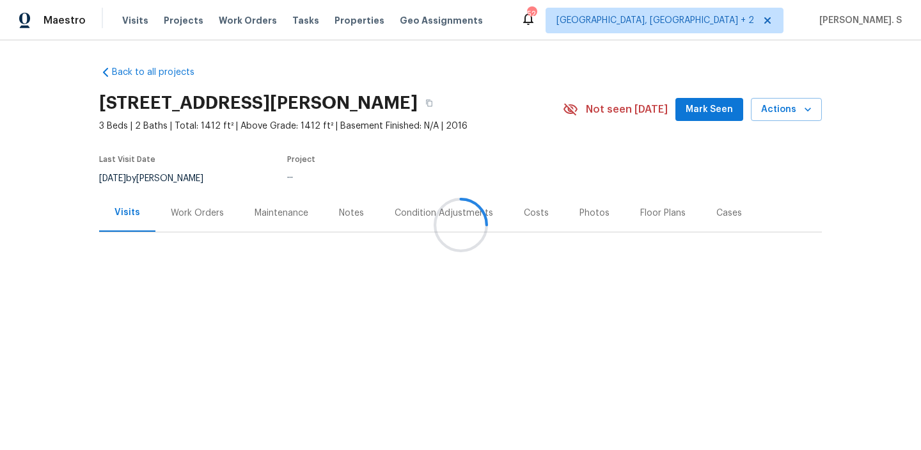
click at [198, 210] on div "Work Orders" at bounding box center [197, 213] width 53 height 13
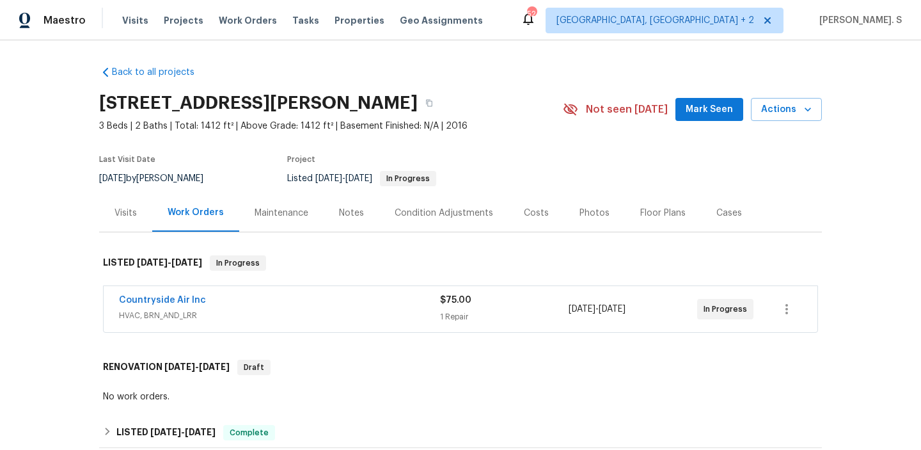
click at [198, 210] on div "Work Orders" at bounding box center [196, 212] width 56 height 13
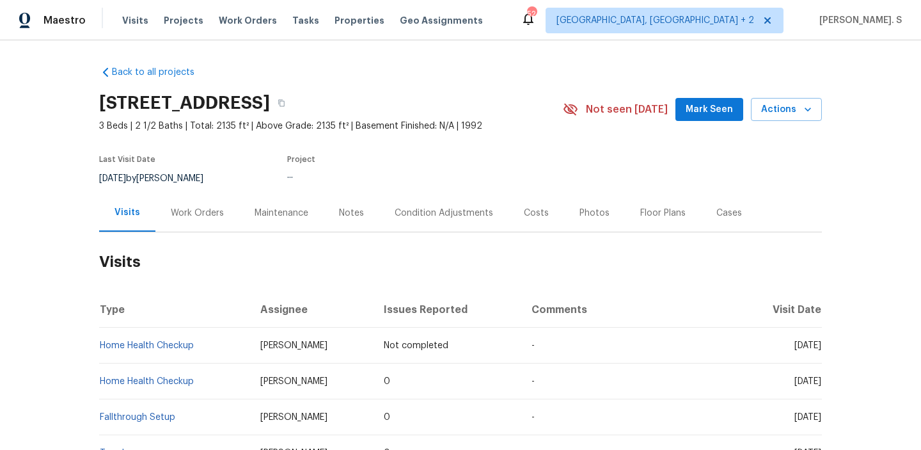
click at [155, 218] on div "Work Orders" at bounding box center [197, 213] width 84 height 38
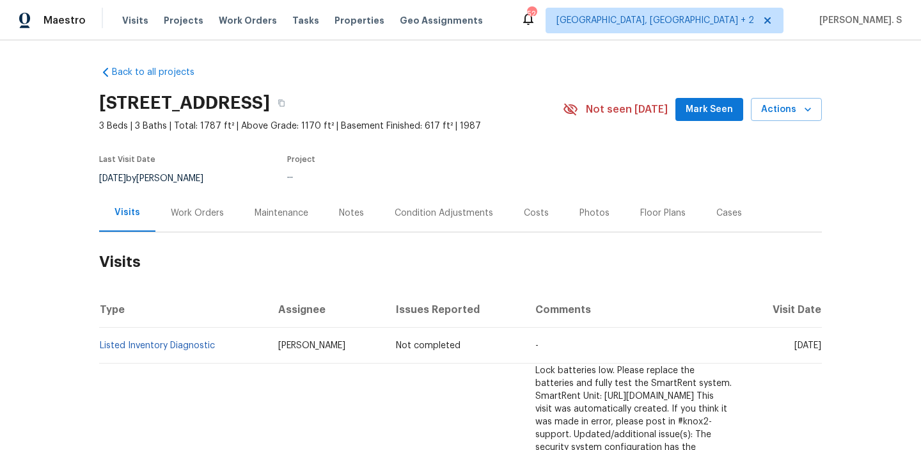
click at [219, 221] on div "Work Orders" at bounding box center [197, 213] width 84 height 38
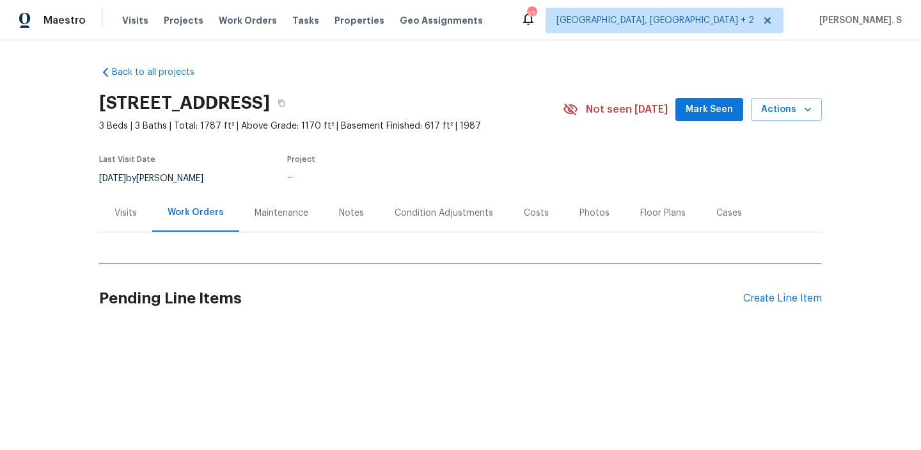
click at [219, 221] on div "Work Orders" at bounding box center [195, 213] width 87 height 38
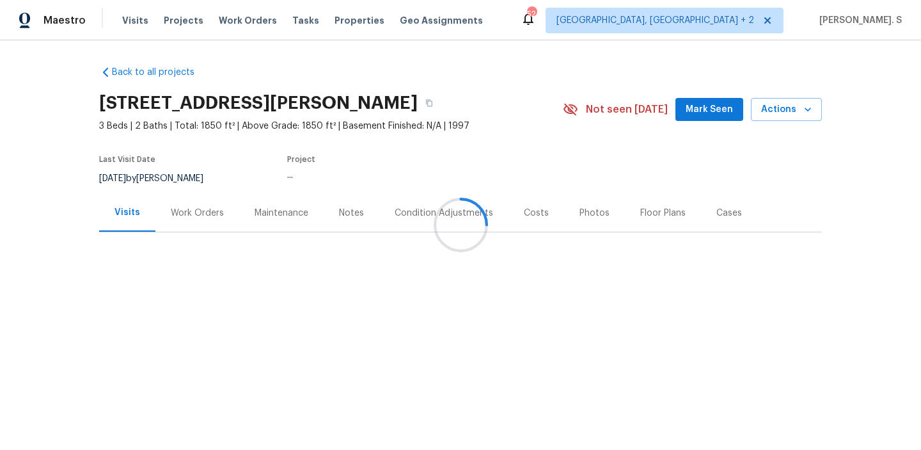
click at [200, 215] on div at bounding box center [460, 225] width 921 height 450
click at [200, 215] on div "Work Orders" at bounding box center [197, 213] width 53 height 13
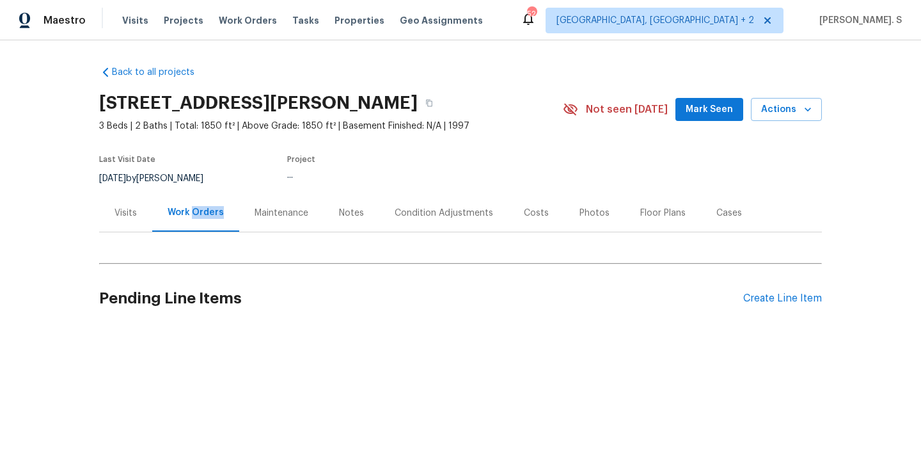
click at [200, 215] on div "Work Orders" at bounding box center [196, 212] width 56 height 13
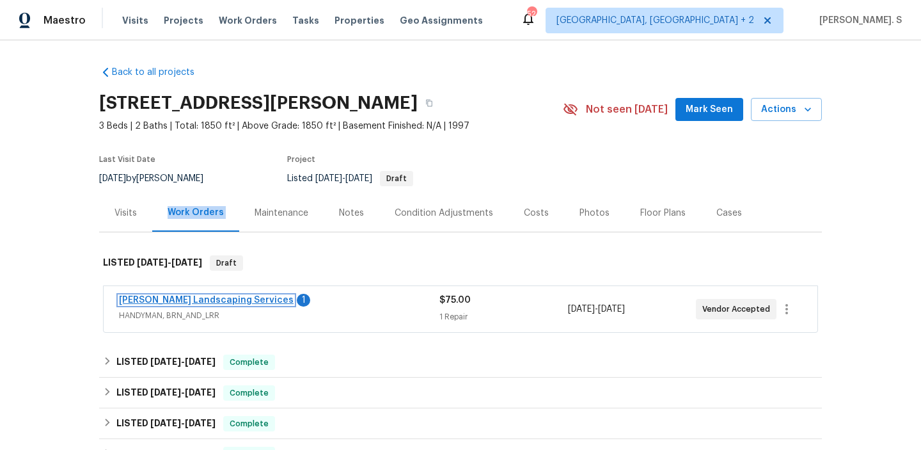
click at [230, 300] on link "[PERSON_NAME] Landscaping Services" at bounding box center [206, 299] width 175 height 9
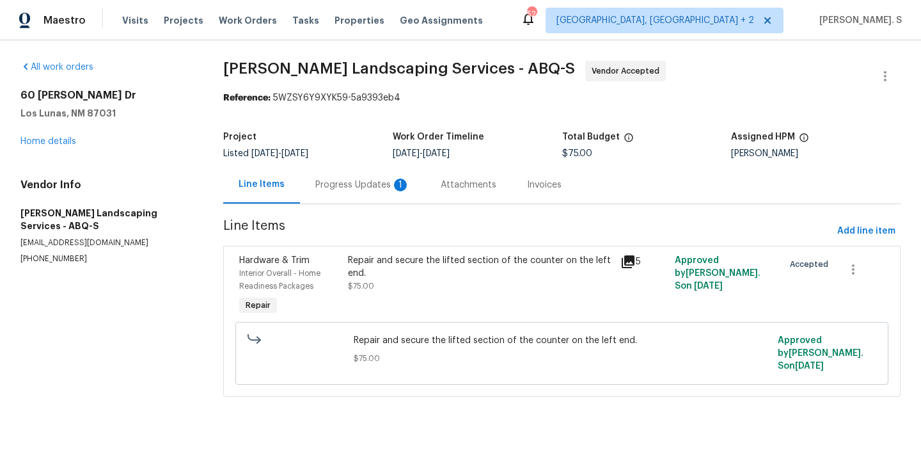
click at [323, 204] on div "Line Items Progress Updates 1 Attachments Invoices" at bounding box center [561, 185] width 677 height 38
click at [357, 195] on div "Progress Updates 1" at bounding box center [362, 185] width 125 height 38
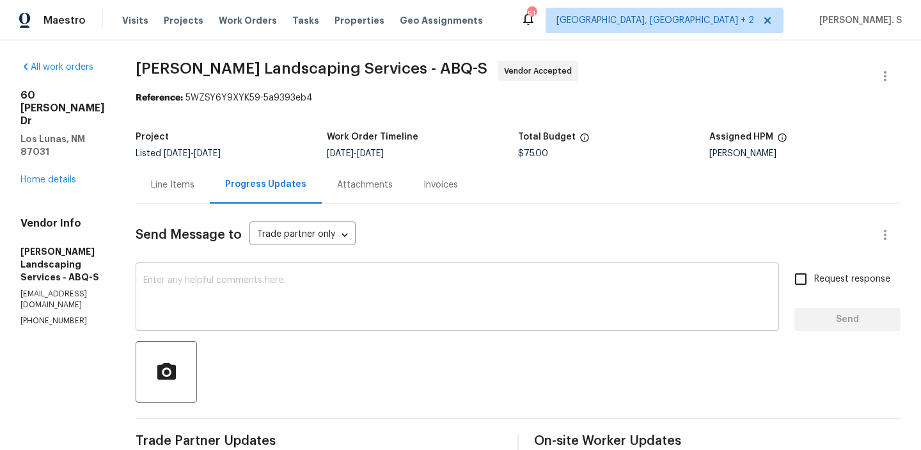
click at [306, 274] on div "x ​" at bounding box center [457, 297] width 643 height 65
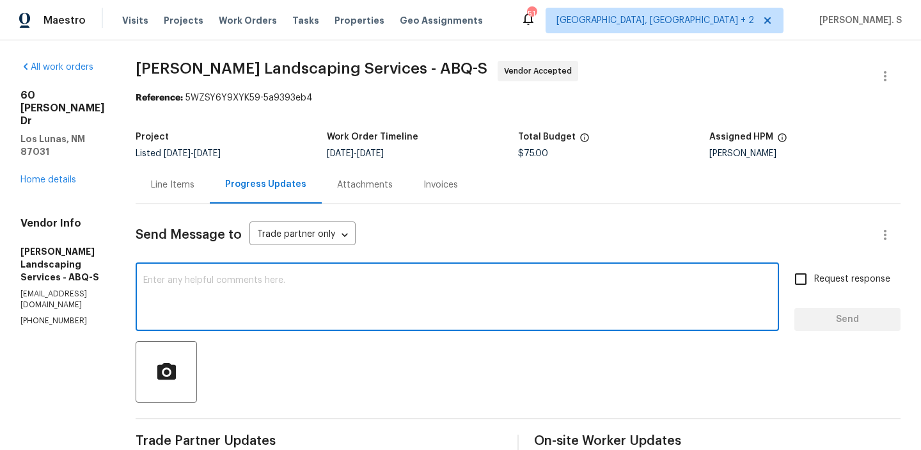
scroll to position [212, 0]
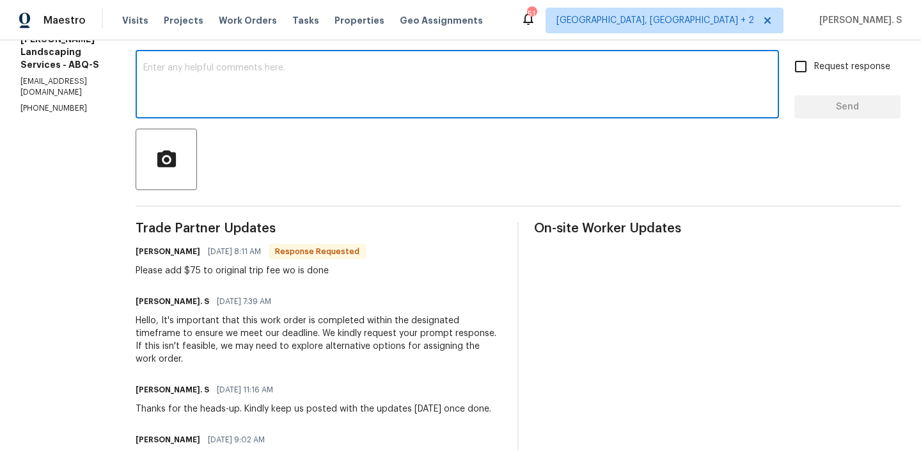
click at [305, 103] on textarea at bounding box center [457, 85] width 628 height 45
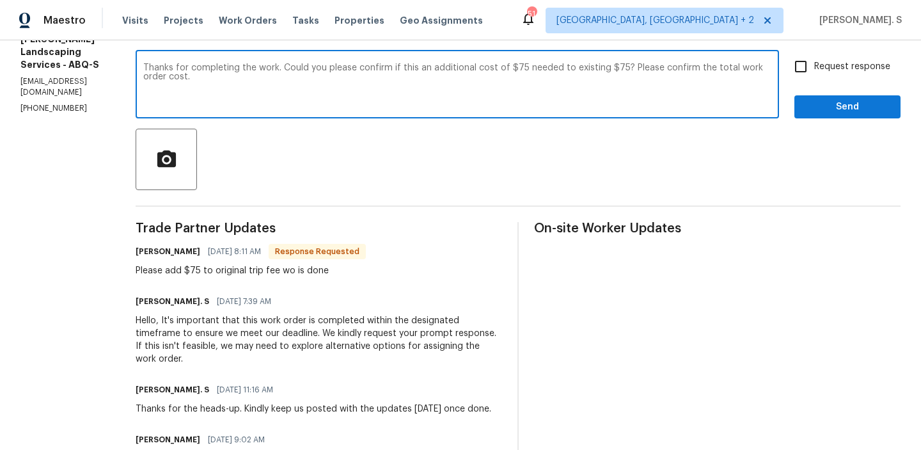
click at [0, 0] on div "exist?" at bounding box center [0, 0] width 0 height 0
click at [349, 275] on div "Please add $75 to original trip fee wo is done" at bounding box center [251, 270] width 230 height 13
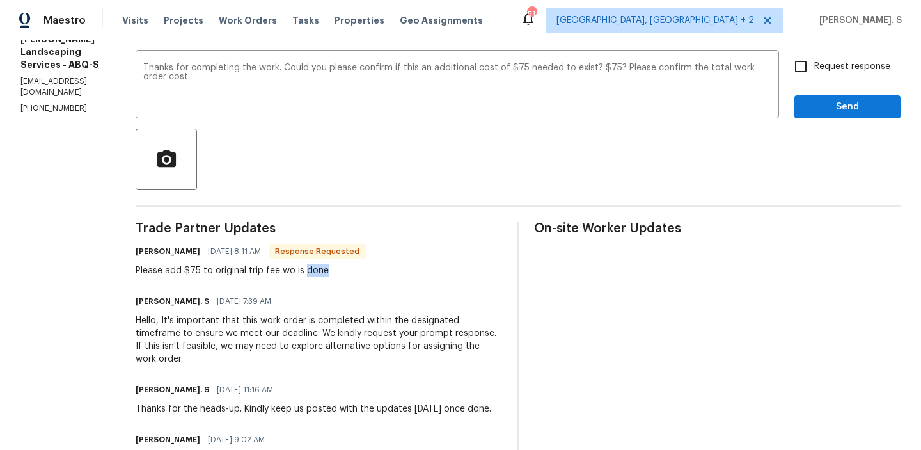
click at [349, 275] on div "Please add $75 to original trip fee wo is done" at bounding box center [251, 270] width 230 height 13
copy div "Please add $75 to original trip fee wo is done"
click at [654, 65] on textarea "Thanks for completing the work. Could you please confirm if this an additional …" at bounding box center [457, 85] width 628 height 45
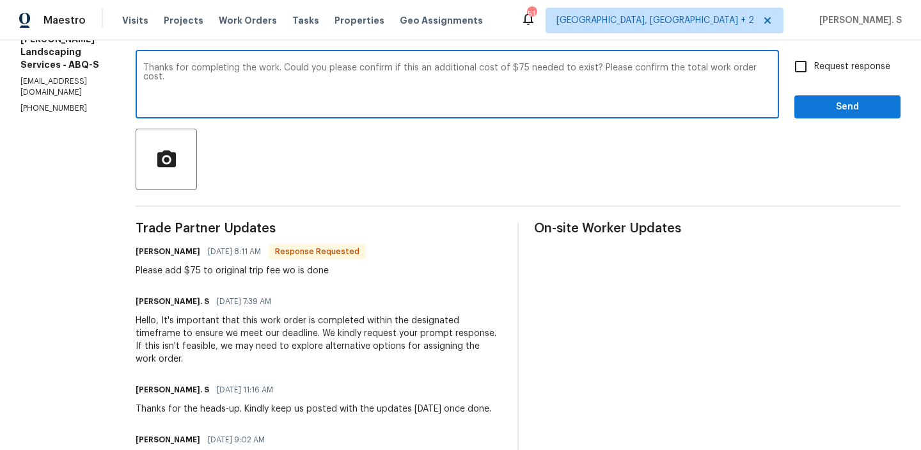
click at [0, 0] on span "is" at bounding box center [0, 0] width 0 height 0
type textarea "Thanks for completing the work. Could you please confirm if this is an addition…"
click at [278, 270] on div "Please add $75 to original trip fee wo is done" at bounding box center [251, 270] width 230 height 13
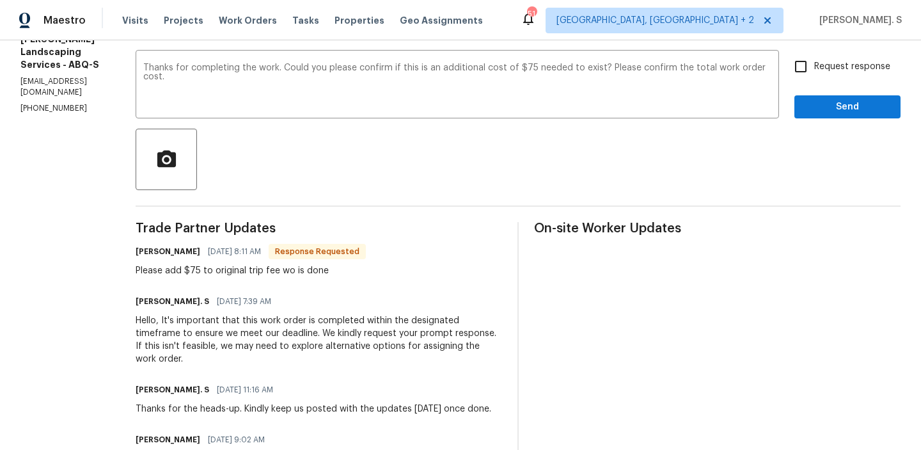
click at [278, 270] on div "Please add $75 to original trip fee wo is done" at bounding box center [251, 270] width 230 height 13
copy div "Please add $75 to original trip fee wo is done"
click at [830, 56] on label "Request response" at bounding box center [838, 66] width 103 height 27
click at [814, 56] on input "Request response" at bounding box center [800, 66] width 27 height 27
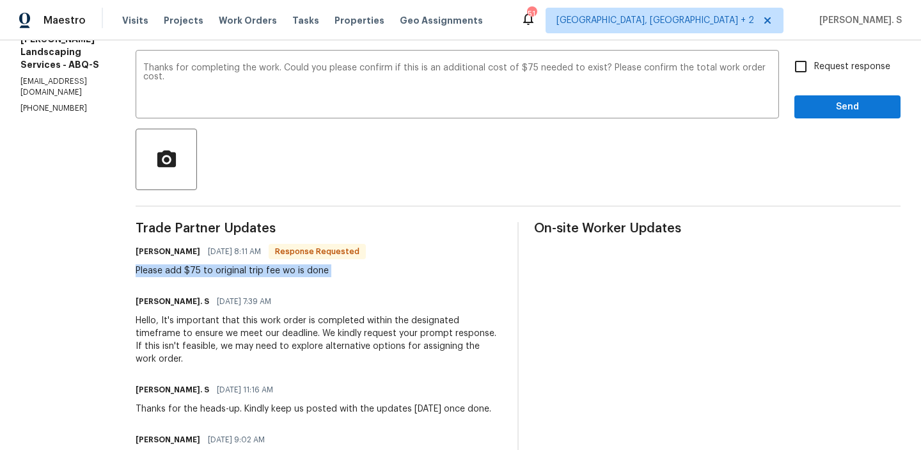
checkbox input "true"
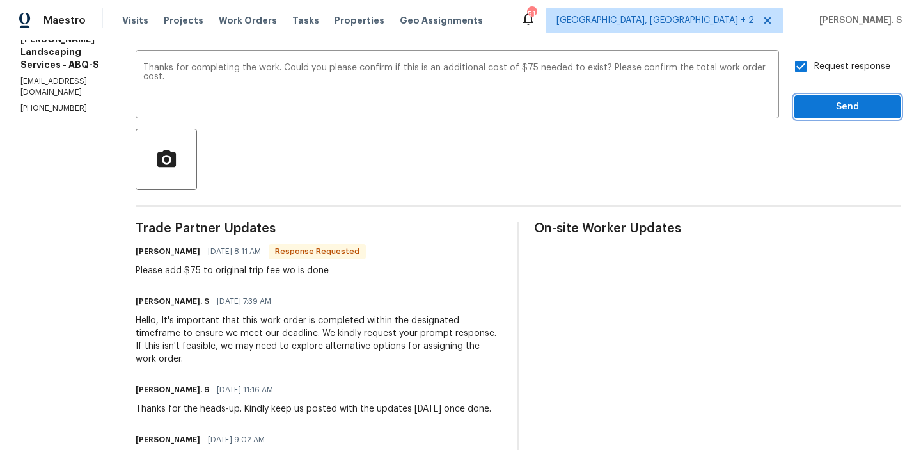
click at [825, 112] on span "Send" at bounding box center [847, 107] width 86 height 16
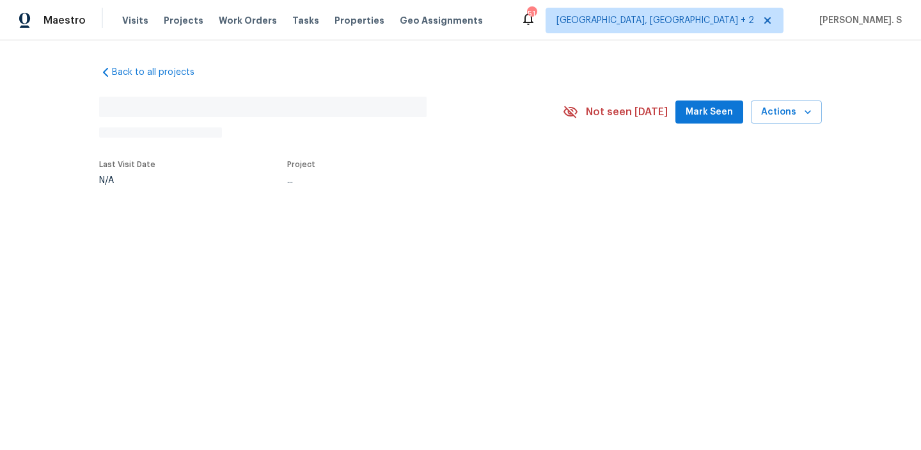
click at [192, 205] on div "Back to all projects No address found N/A Not seen [DATE] Mark Seen Actions Las…" at bounding box center [460, 154] width 921 height 229
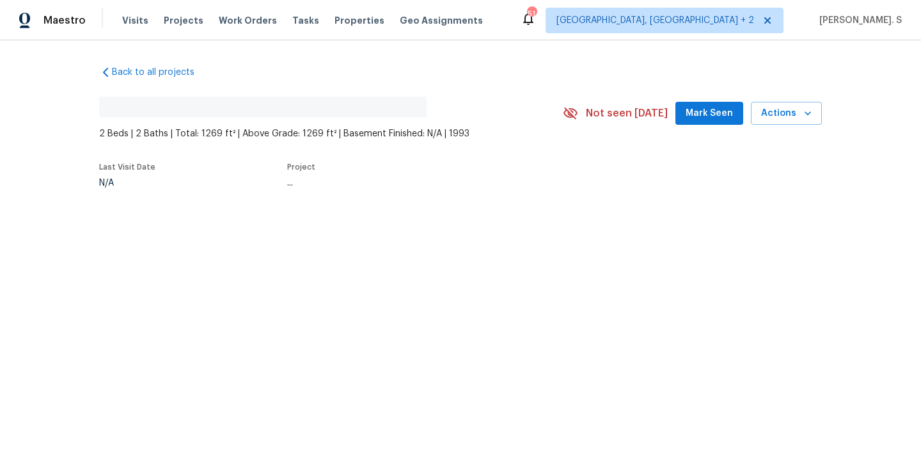
click at [192, 205] on div "Back to all projects No address found 2 Beds | 2 Baths | Total: 1269 ft² | Abov…" at bounding box center [460, 155] width 921 height 231
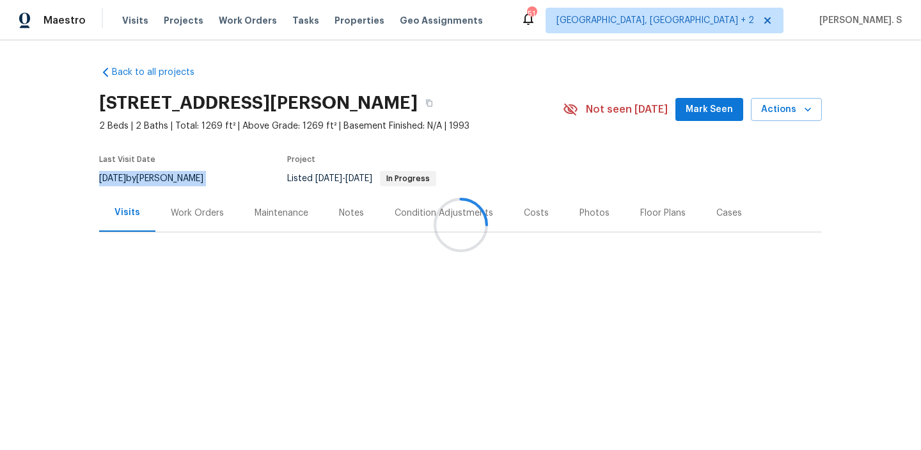
click at [192, 205] on div at bounding box center [460, 225] width 921 height 450
click at [192, 205] on div "Work Orders" at bounding box center [197, 213] width 84 height 38
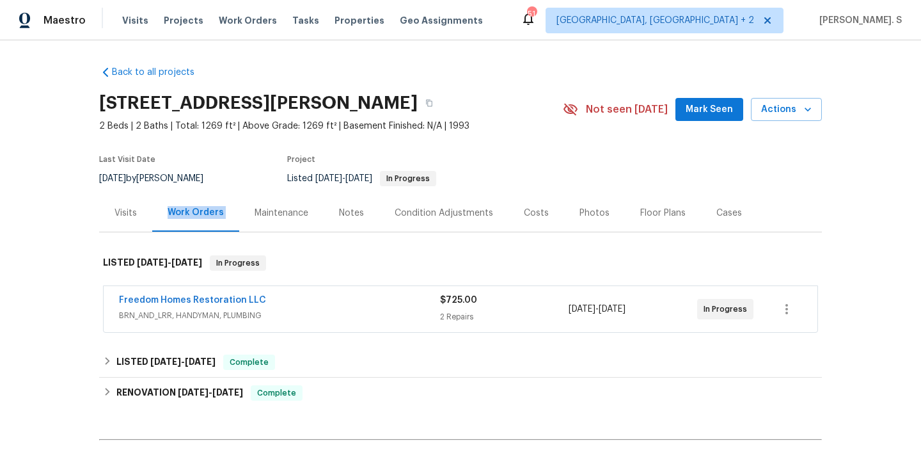
click at [192, 206] on div "Work Orders" at bounding box center [196, 212] width 56 height 13
click at [231, 299] on link "Freedom Homes Restoration LLC" at bounding box center [192, 299] width 147 height 9
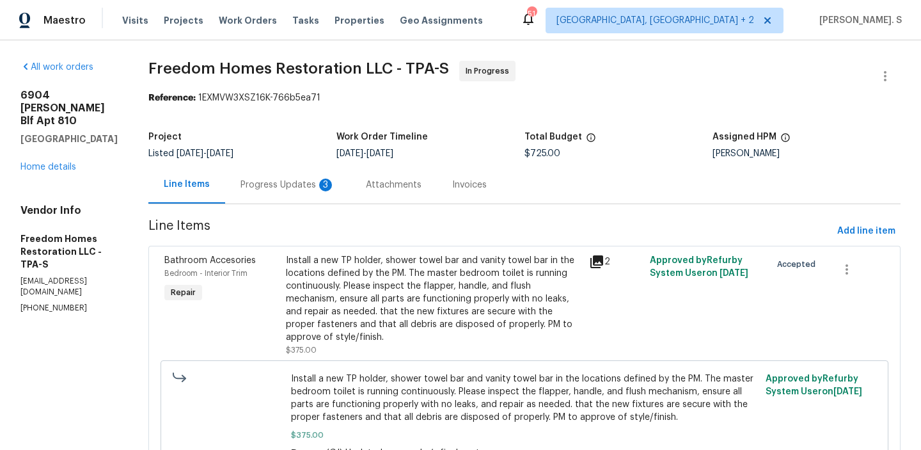
click at [283, 189] on div "Progress Updates 3" at bounding box center [287, 184] width 95 height 13
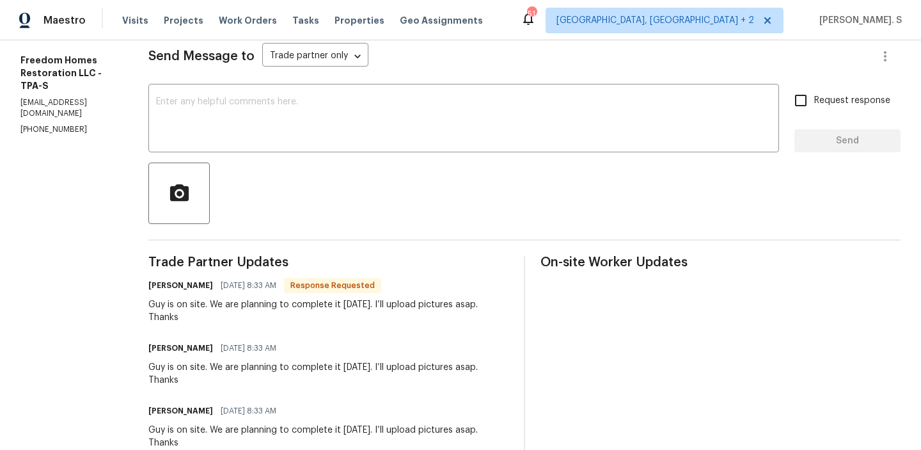
scroll to position [244, 0]
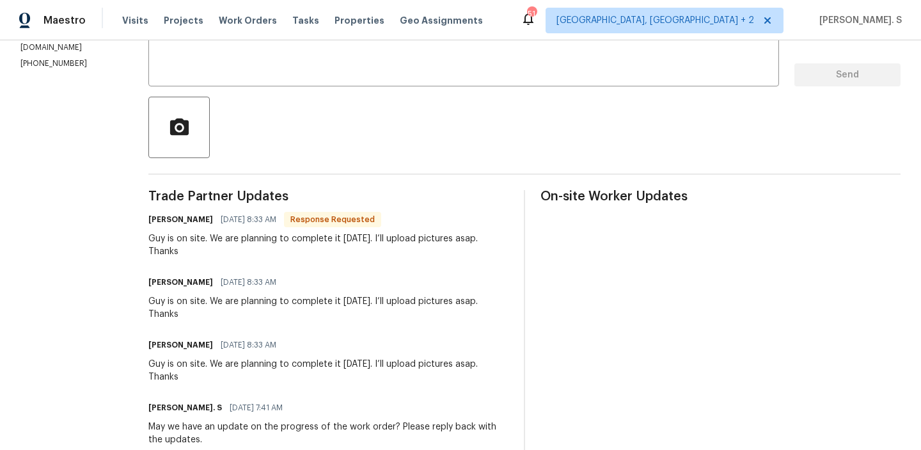
click at [210, 295] on div "Guy is on site. We are planning to complete it [DATE]. I’ll upload pictures asa…" at bounding box center [328, 308] width 360 height 26
click at [210, 295] on div "Guy is on site. We are planning to complete it today. I’ll upload pictures asap…" at bounding box center [328, 308] width 360 height 26
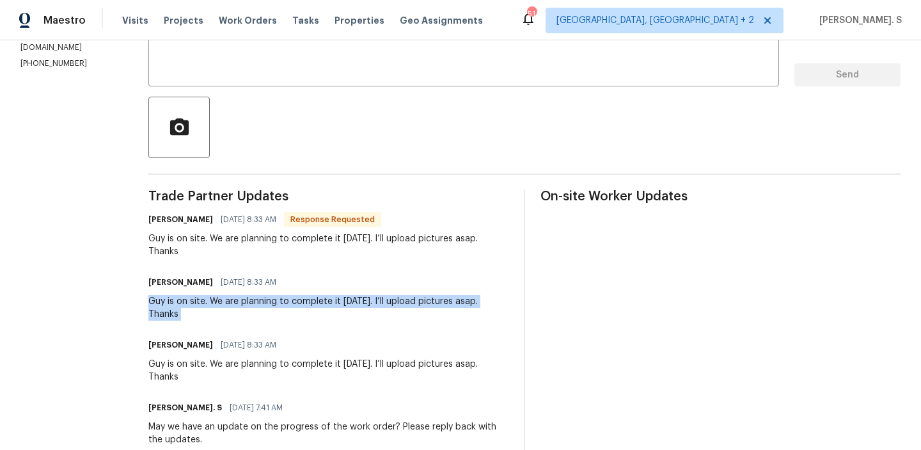
click at [210, 295] on div "Guy is on site. We are planning to complete it today. I’ll upload pictures asap…" at bounding box center [328, 308] width 360 height 26
copy div "Guy is on site. We are planning to complete it today. I’ll upload pictures asap…"
click at [435, 109] on div at bounding box center [524, 127] width 752 height 61
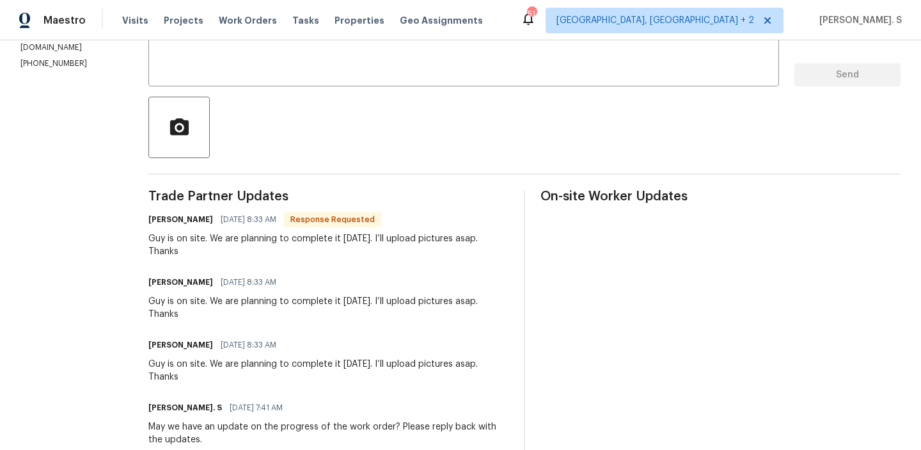
scroll to position [182, 0]
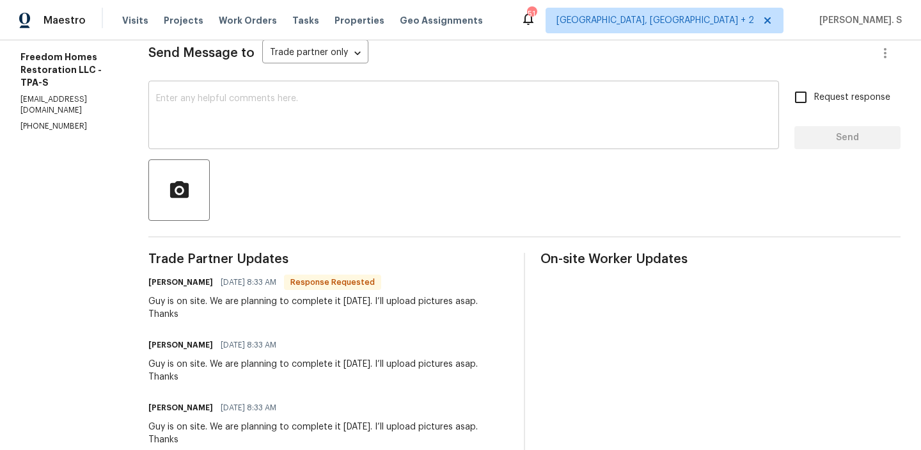
click at [412, 129] on textarea at bounding box center [463, 116] width 615 height 45
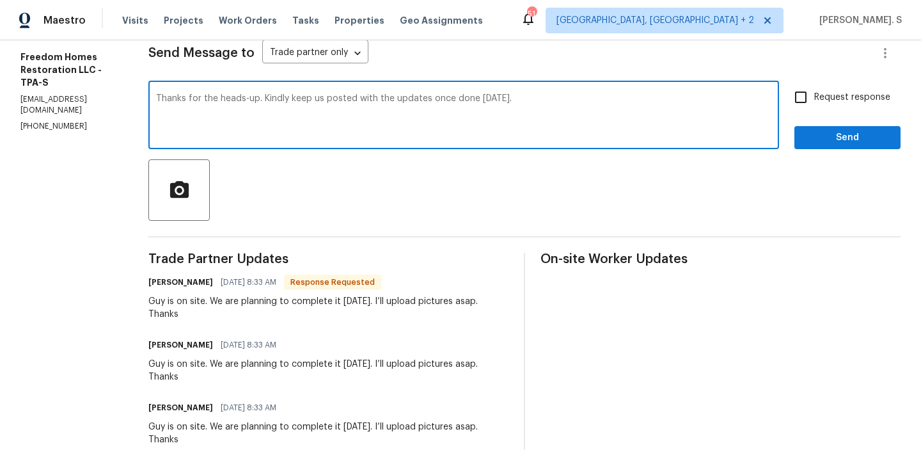
type textarea "Thanks for the heads-up. Kindly keep us posted with the updates once done today."
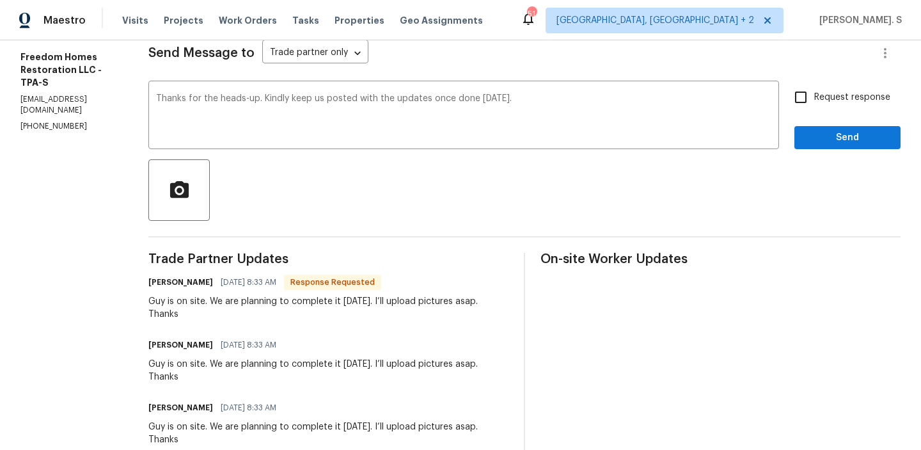
click at [827, 108] on label "Request response" at bounding box center [838, 97] width 103 height 27
click at [814, 108] on input "Request response" at bounding box center [800, 97] width 27 height 27
checkbox input "true"
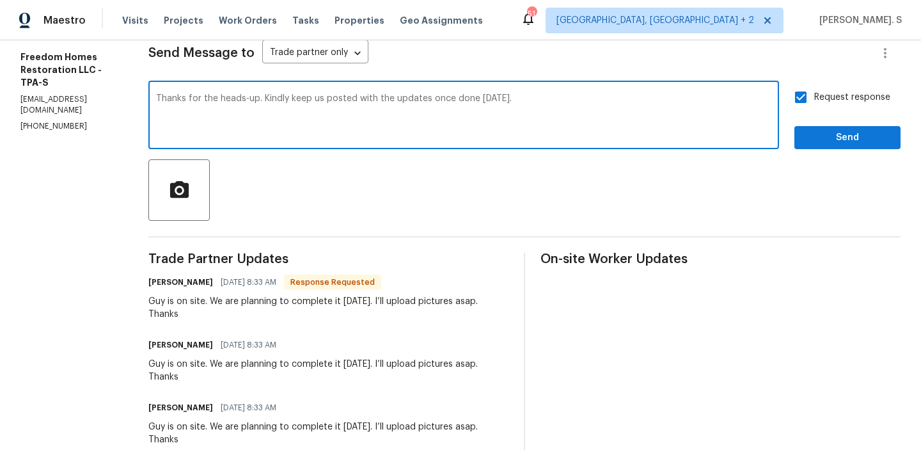
drag, startPoint x: 301, startPoint y: 97, endPoint x: 623, endPoint y: 97, distance: 322.9
click at [623, 97] on textarea "Thanks for the heads-up. Kindly keep us posted with the updates once done today." at bounding box center [463, 116] width 615 height 45
click at [831, 139] on span "Send" at bounding box center [847, 138] width 86 height 16
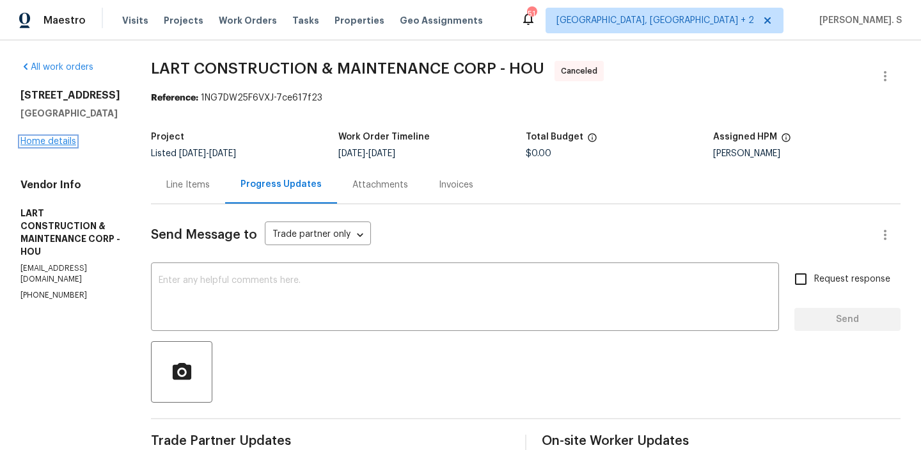
click at [63, 146] on link "Home details" at bounding box center [48, 141] width 56 height 9
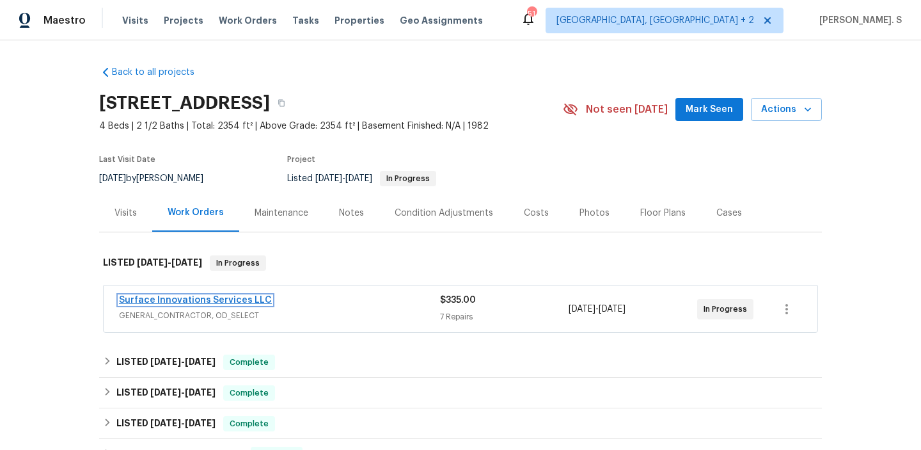
click at [180, 297] on link "Surface Innovations Services LLC" at bounding box center [195, 299] width 153 height 9
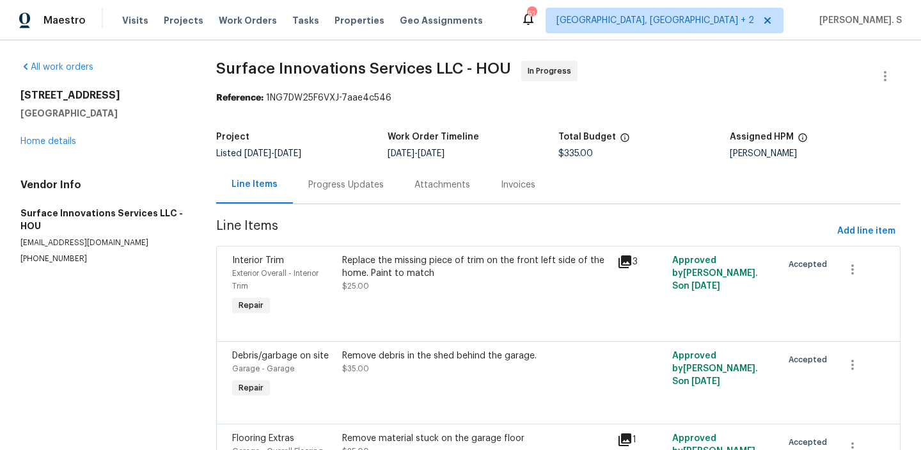
click at [325, 195] on div "Progress Updates" at bounding box center [346, 185] width 106 height 38
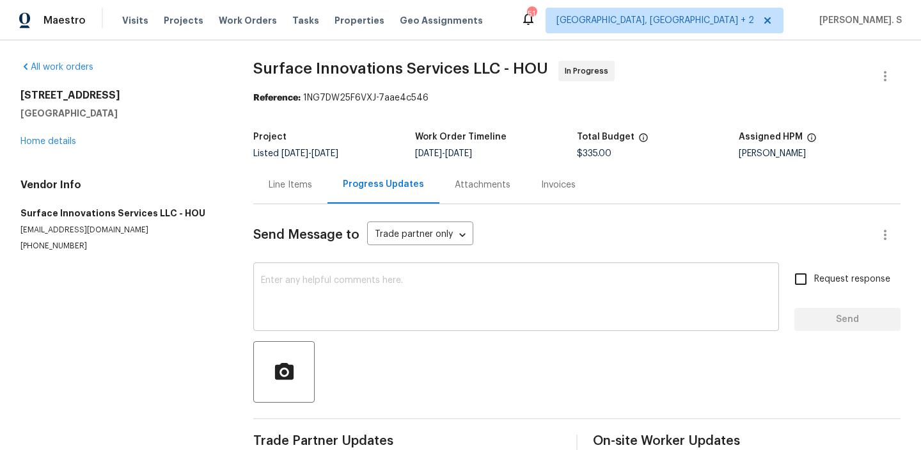
click at [327, 279] on textarea at bounding box center [516, 298] width 510 height 45
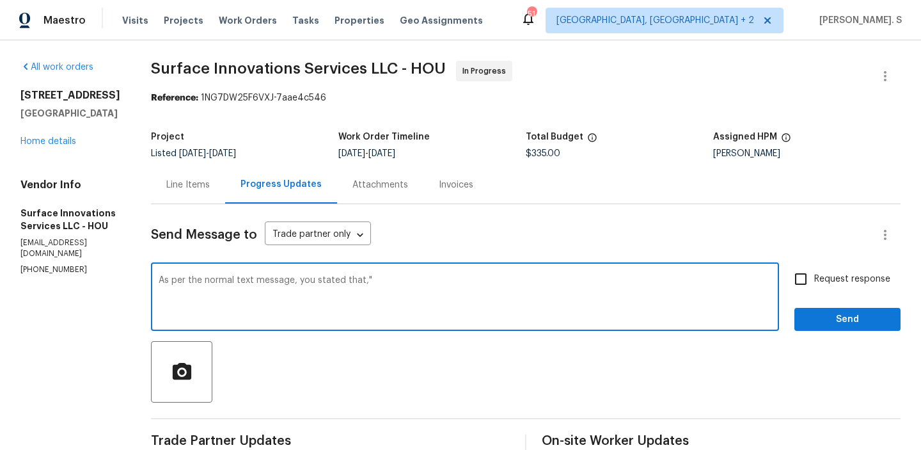
paste textarea "We are working on it. We will be done [DATE]"
click at [327, 279] on textarea "As per the normal text message, you stated that,"We are working on it. We will …" at bounding box center [465, 298] width 613 height 45
type textarea "As per the normal text message, you stated that,"We are working on it. We will …"
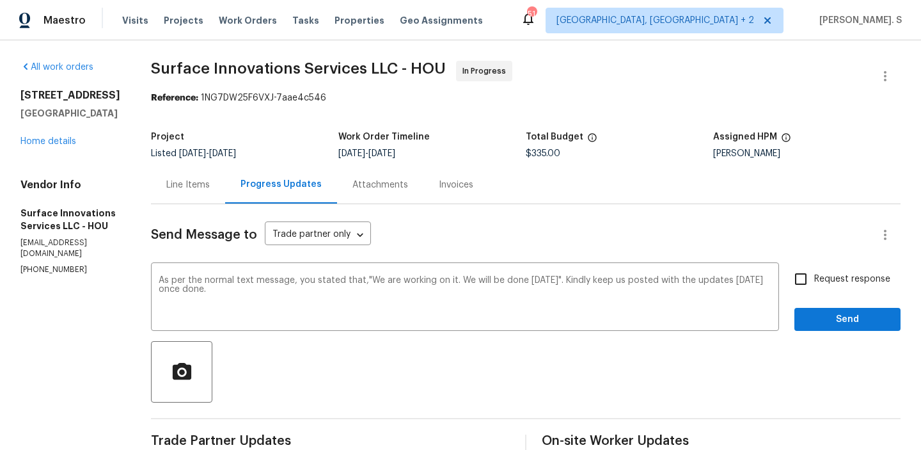
click at [836, 285] on span "Request response" at bounding box center [852, 278] width 76 height 13
click at [814, 285] on input "Request response" at bounding box center [800, 278] width 27 height 27
checkbox input "true"
click at [824, 313] on span "Send" at bounding box center [847, 319] width 86 height 16
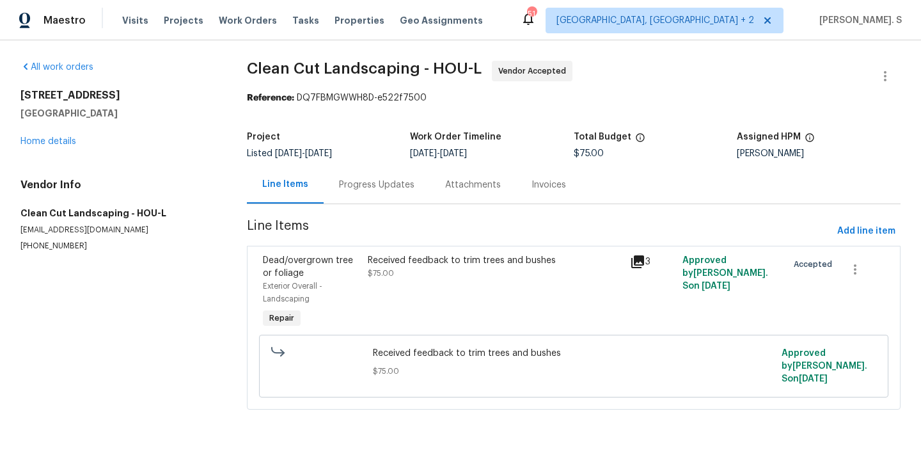
click at [332, 155] on span "[DATE]" at bounding box center [318, 153] width 27 height 9
click at [350, 201] on div "Progress Updates" at bounding box center [377, 185] width 106 height 38
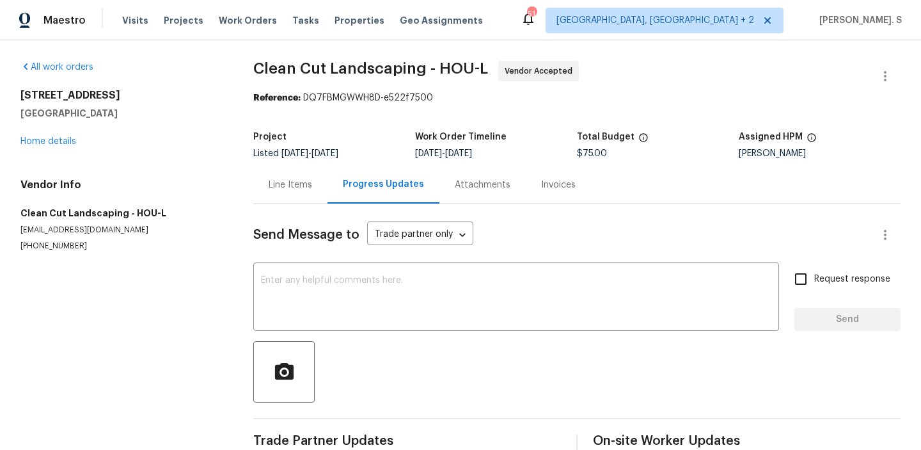
click at [308, 336] on div "Send Message to Trade partner only Trade partner only ​ x ​ Request response Se…" at bounding box center [576, 330] width 647 height 253
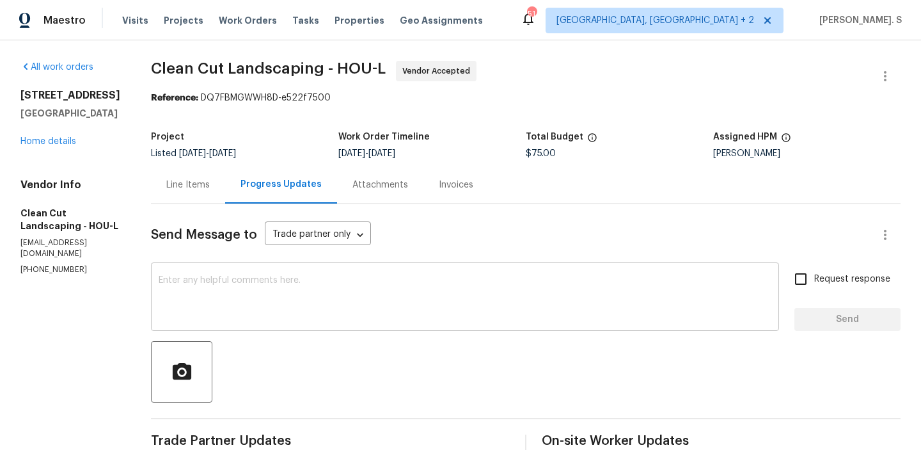
click at [309, 307] on textarea at bounding box center [465, 298] width 613 height 45
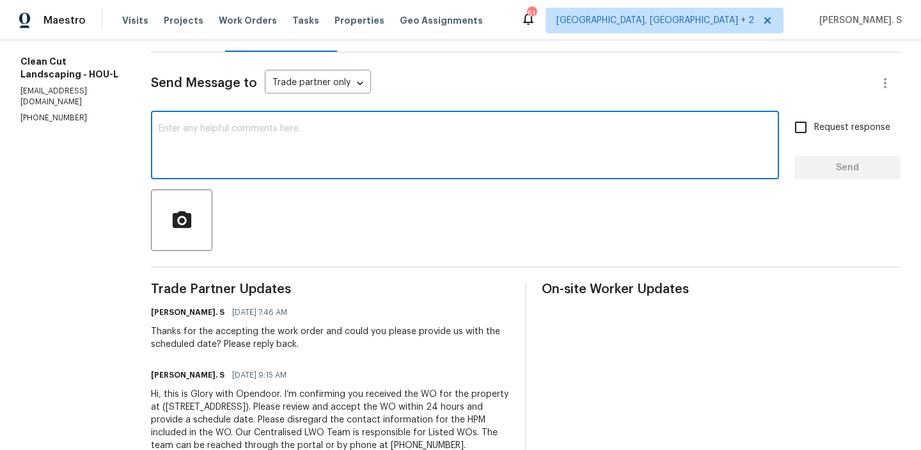
scroll to position [202, 0]
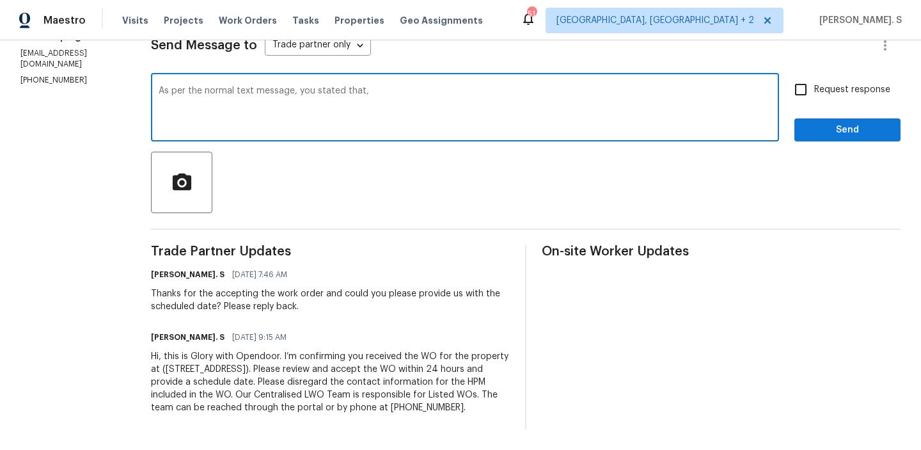
paste textarea "Hi! On schedule for tomorrow"
click at [374, 86] on textarea "As per the normal text message, you stated that,Hi! On schedule for tomorrow"" at bounding box center [465, 108] width 613 height 45
click at [554, 86] on textarea "As per the normal text message, you stated that,"Hi! On schedule for tomorrow"" at bounding box center [465, 108] width 613 height 45
click at [554, 86] on textarea "As per the normal text message, you stated that,"Hi! On schedule for tomorrow".…" at bounding box center [465, 108] width 613 height 45
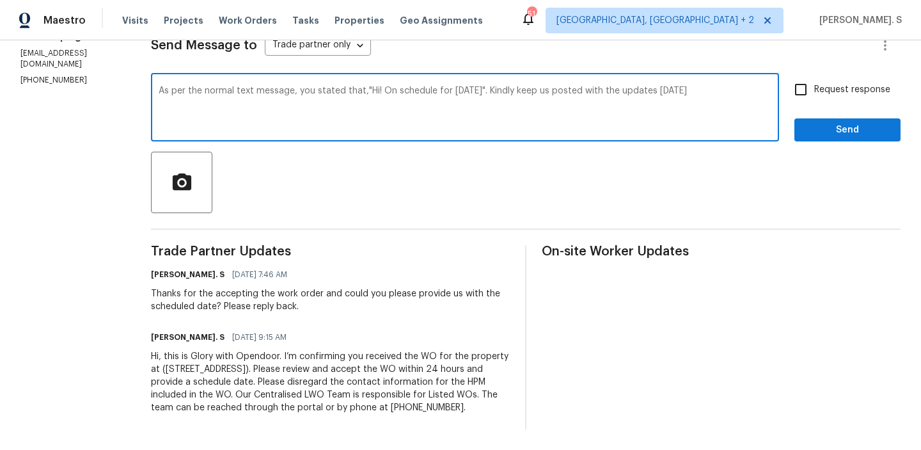
click at [554, 86] on textarea "As per the normal text message, you stated that,"Hi! On schedule for tomorrow".…" at bounding box center [465, 108] width 613 height 45
click at [717, 86] on textarea "As per the normal text message, you stated that,"Hi! On schedule for tomorrow".…" at bounding box center [465, 108] width 613 height 45
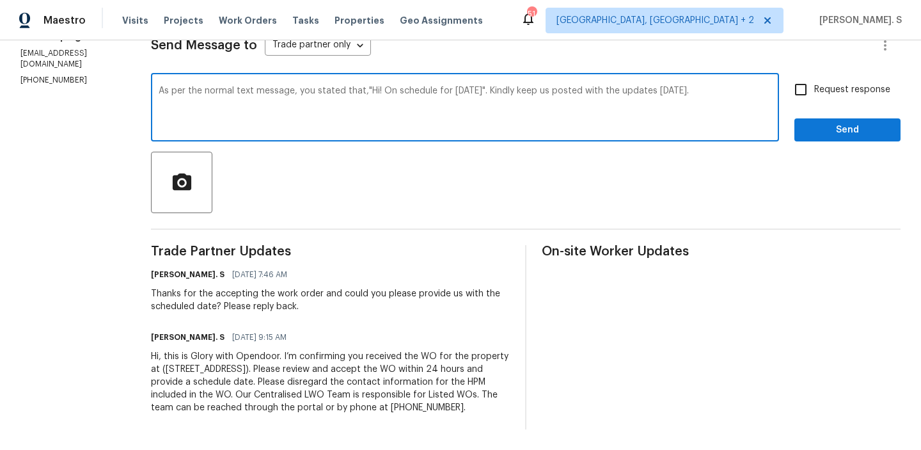
type textarea "As per the normal text message, you stated that,"Hi! On schedule for tomorrow".…"
click at [824, 83] on span "Request response" at bounding box center [852, 89] width 76 height 13
click at [814, 76] on input "Request response" at bounding box center [800, 89] width 27 height 27
checkbox input "true"
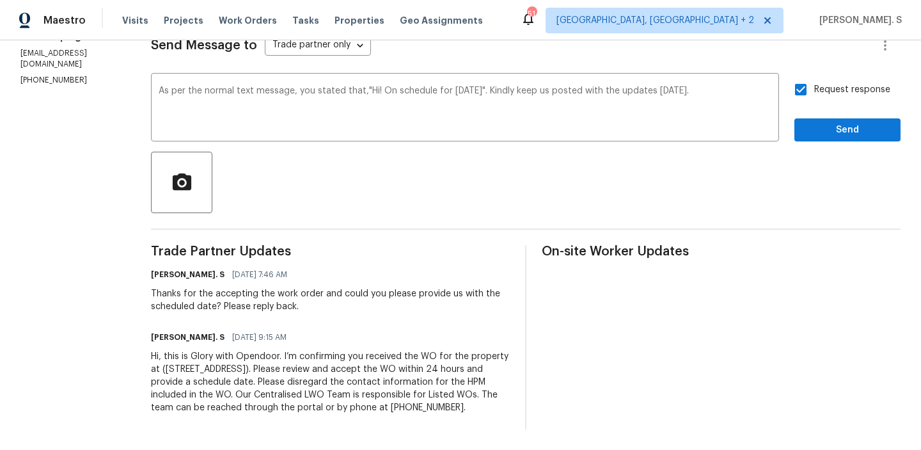
click at [822, 129] on div "Send Message to Trade partner only Trade partner only ​ As per the normal text …" at bounding box center [525, 222] width 749 height 414
click at [817, 118] on button "Send" at bounding box center [847, 130] width 106 height 24
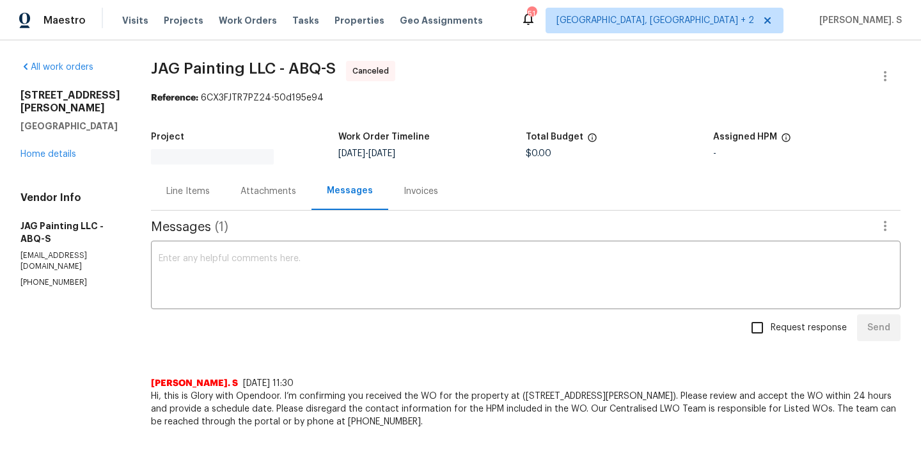
click at [47, 156] on div "7001 Edwina Ave NE Albuquerque, NM 87110 Home details" at bounding box center [70, 125] width 100 height 72
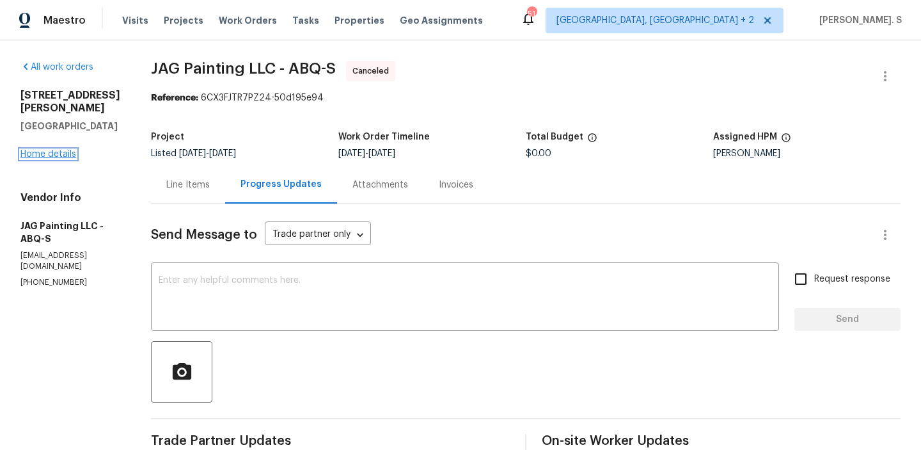
click at [48, 159] on link "Home details" at bounding box center [48, 154] width 56 height 9
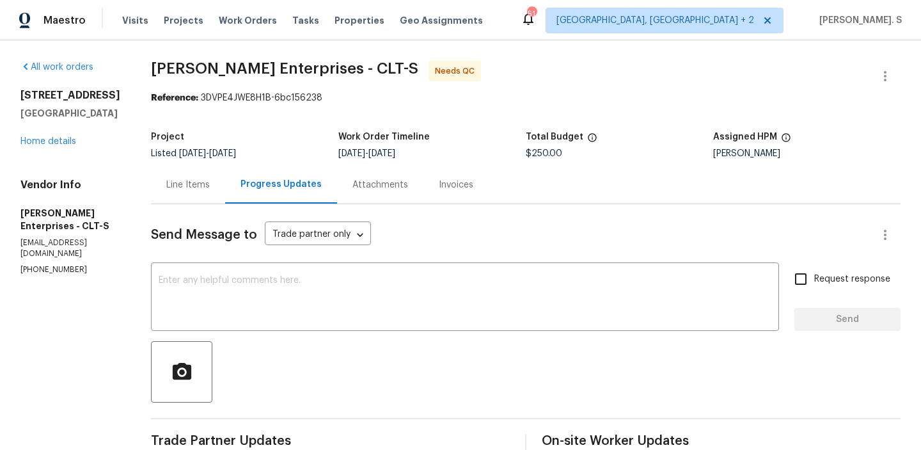
scroll to position [146, 0]
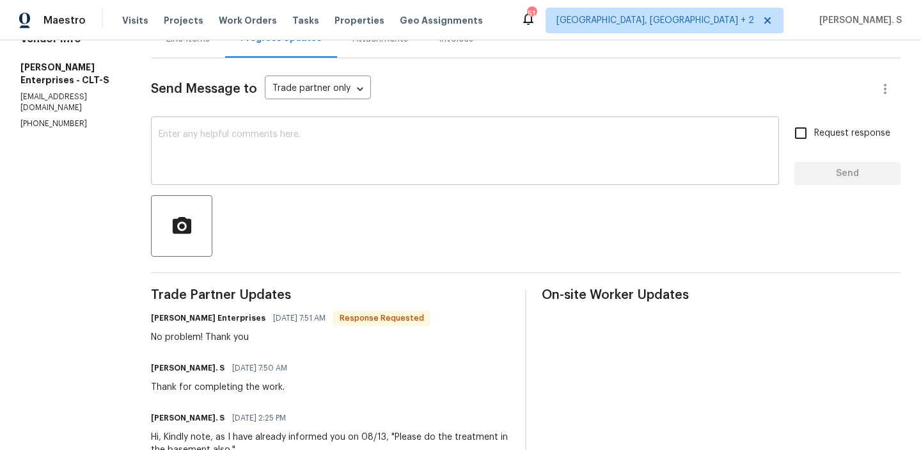
click at [338, 180] on div "x ​" at bounding box center [465, 152] width 628 height 65
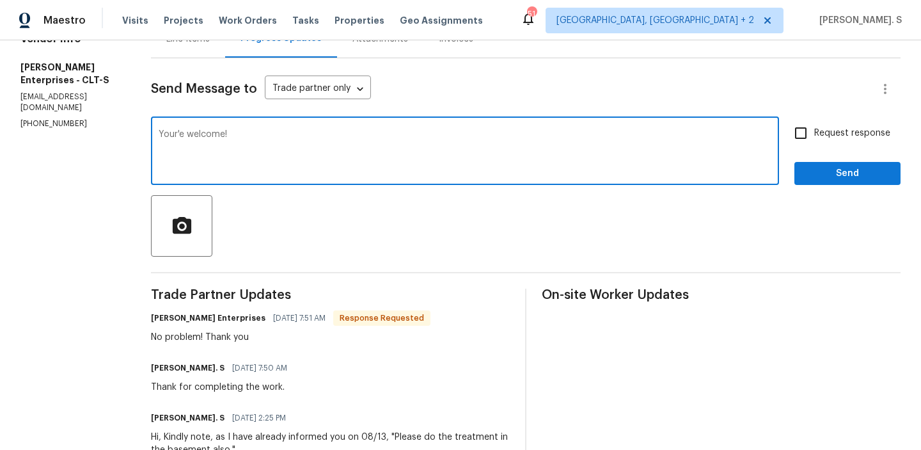
type textarea "Your'e welcome!"
click at [854, 136] on span "Request response" at bounding box center [852, 133] width 76 height 13
click at [814, 136] on input "Request response" at bounding box center [800, 133] width 27 height 27
checkbox input "true"
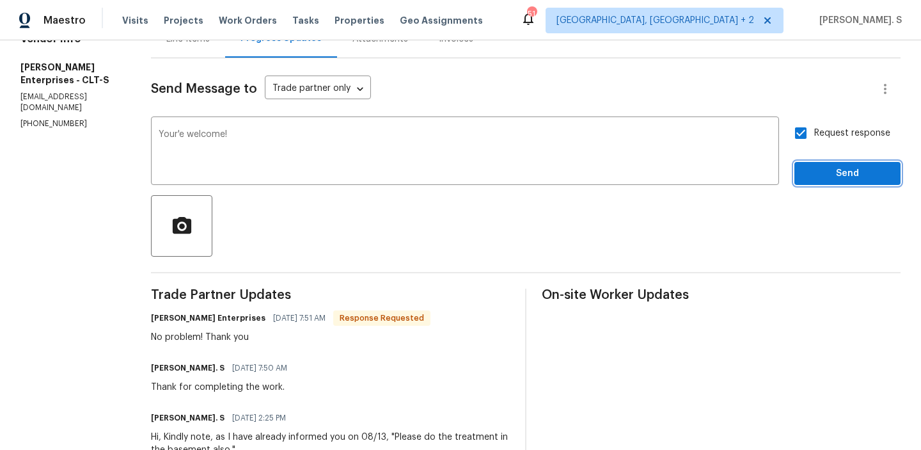
click at [835, 179] on span "Send" at bounding box center [847, 174] width 86 height 16
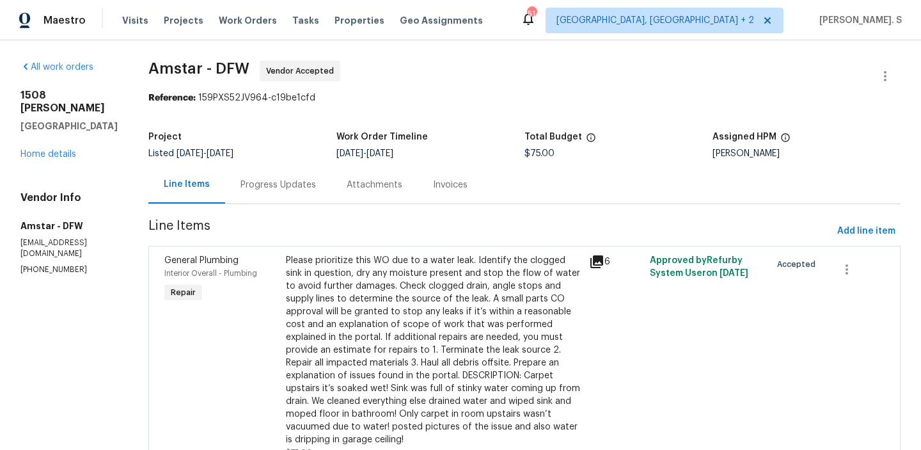
click at [240, 184] on div "Progress Updates" at bounding box center [277, 184] width 75 height 13
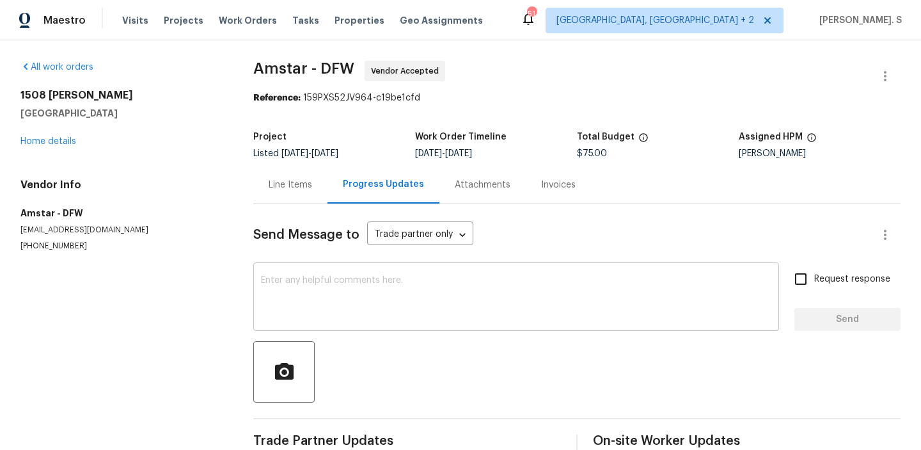
click at [278, 295] on textarea at bounding box center [516, 298] width 510 height 45
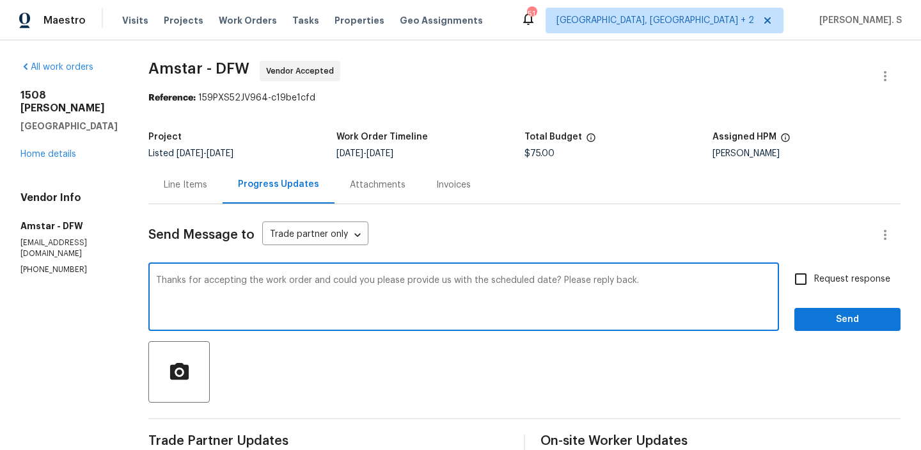
type textarea "Thanks for accepting the work order and could you please provide us with the sc…"
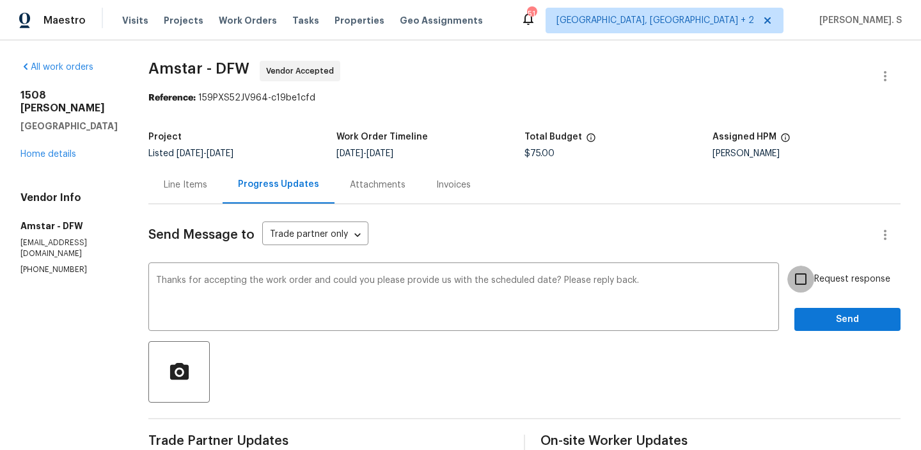
click at [794, 279] on input "Request response" at bounding box center [800, 278] width 27 height 27
checkbox input "true"
click at [810, 312] on span "Send" at bounding box center [847, 319] width 86 height 16
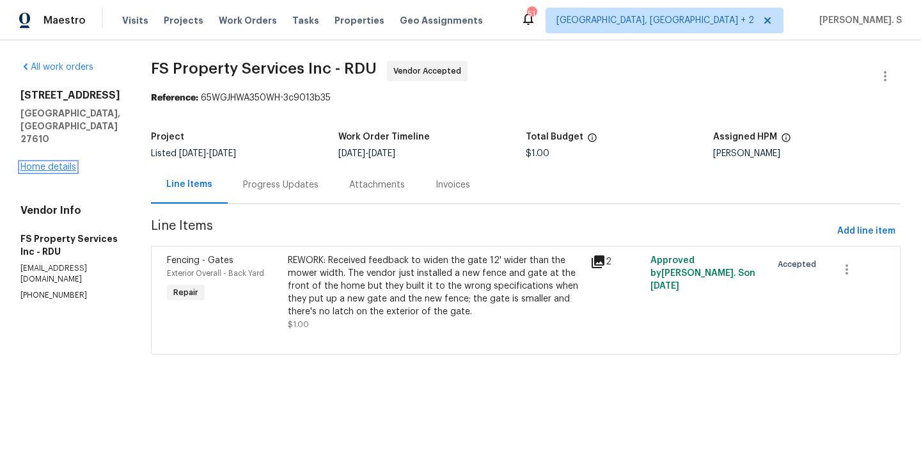
click at [65, 162] on link "Home details" at bounding box center [48, 166] width 56 height 9
